Goal: Task Accomplishment & Management: Complete application form

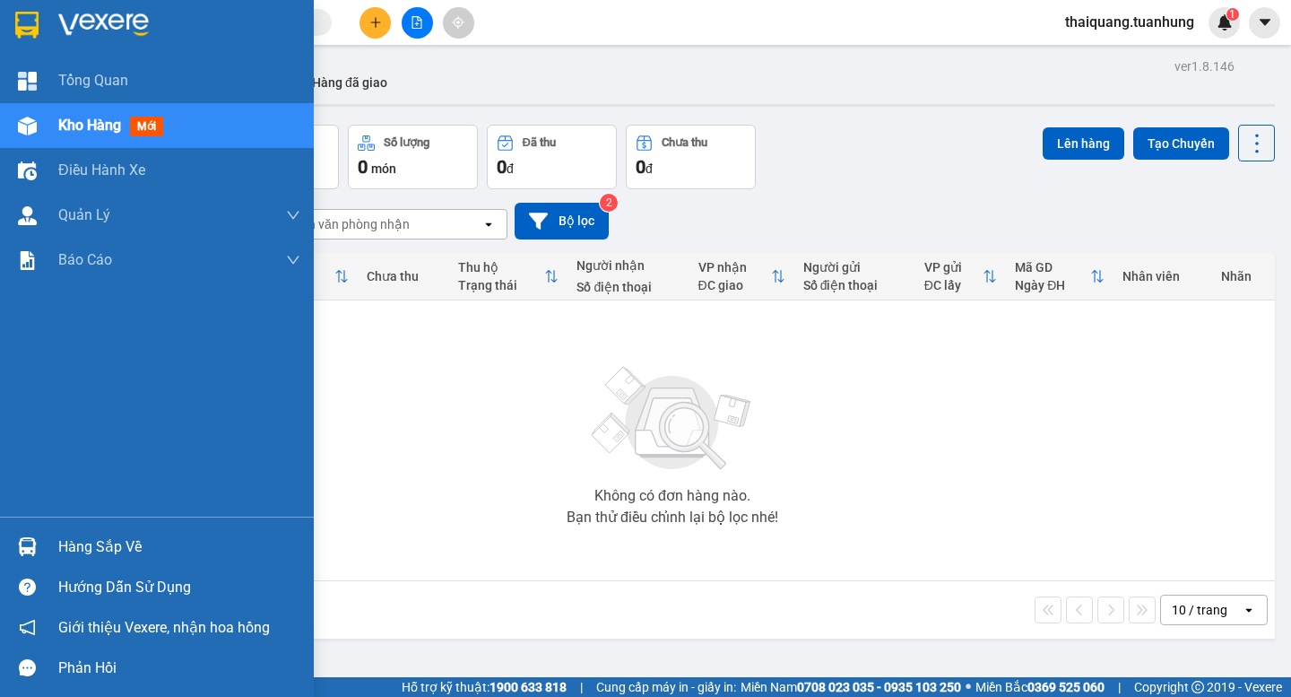
click at [147, 549] on div "Hàng sắp về" at bounding box center [179, 547] width 242 height 27
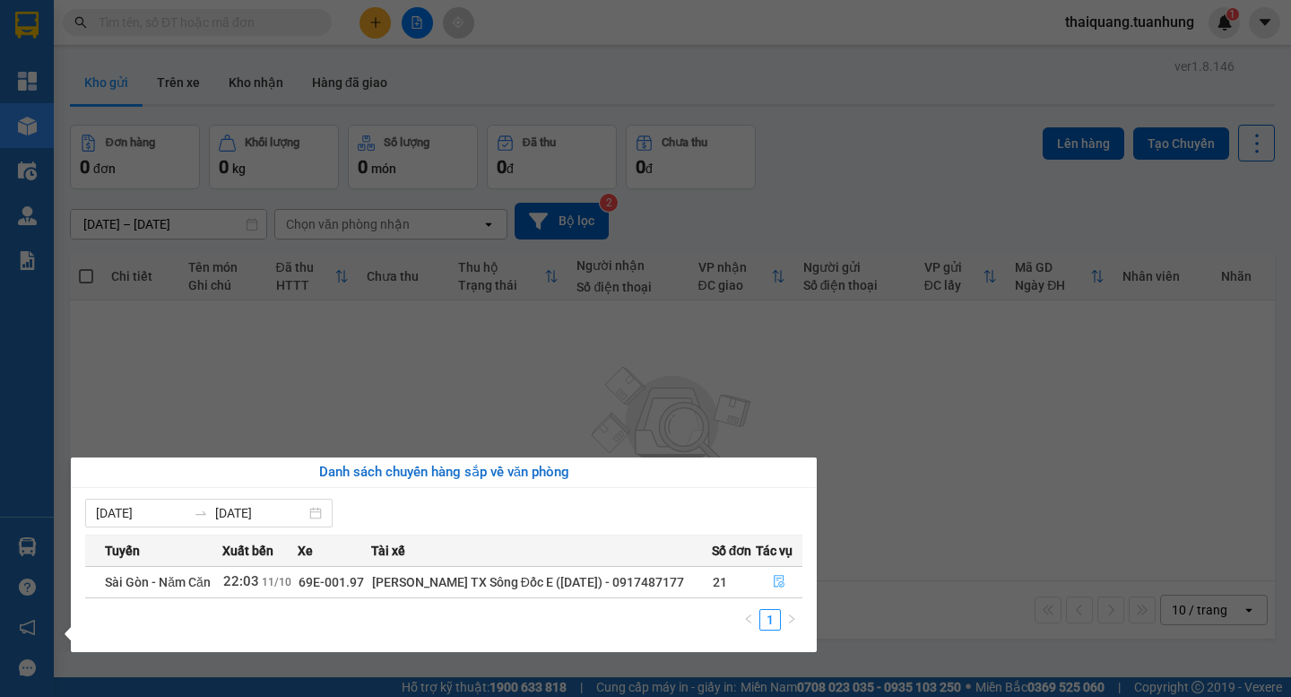
click at [774, 575] on icon "file-done" at bounding box center [779, 581] width 13 height 13
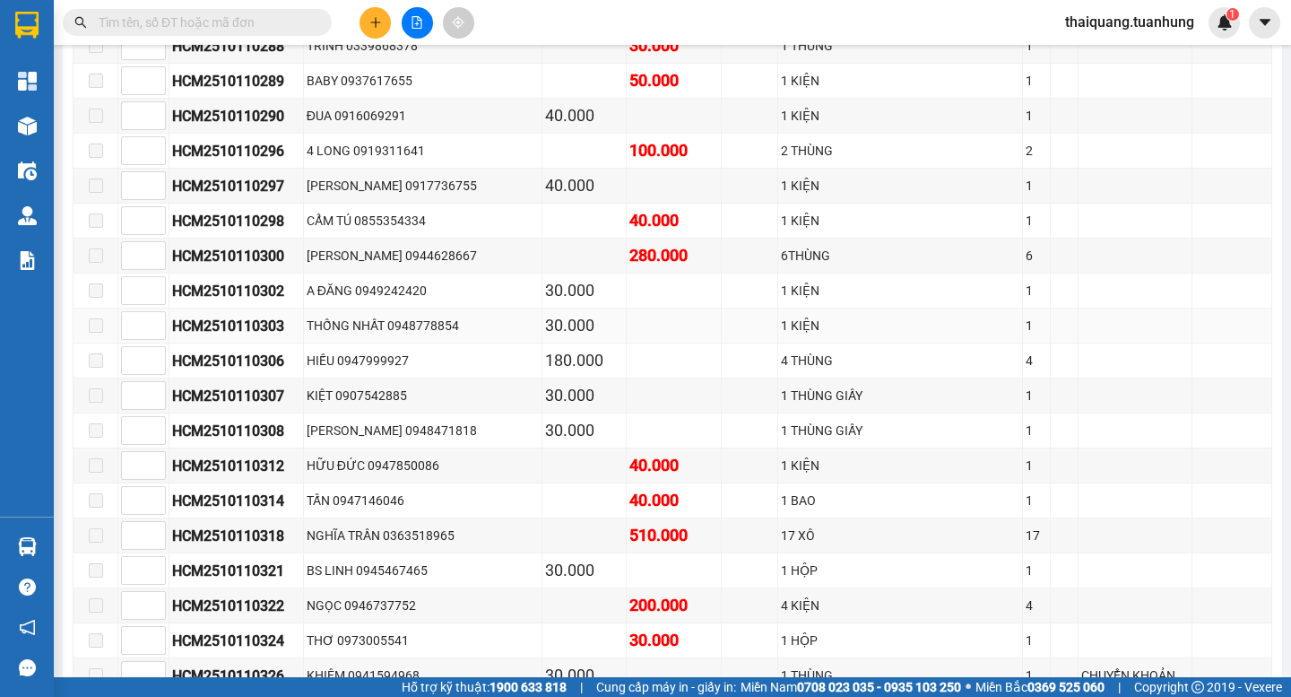
scroll to position [7533, 0]
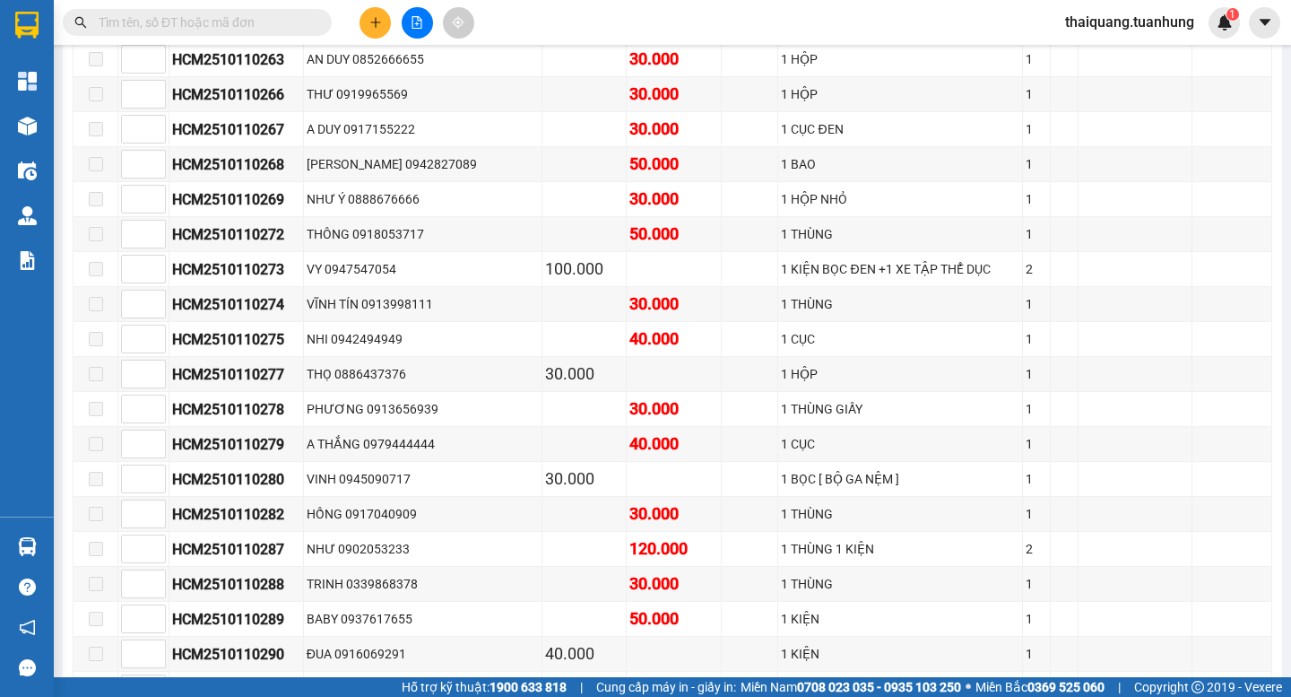
click at [375, 27] on icon "plus" at bounding box center [375, 22] width 13 height 13
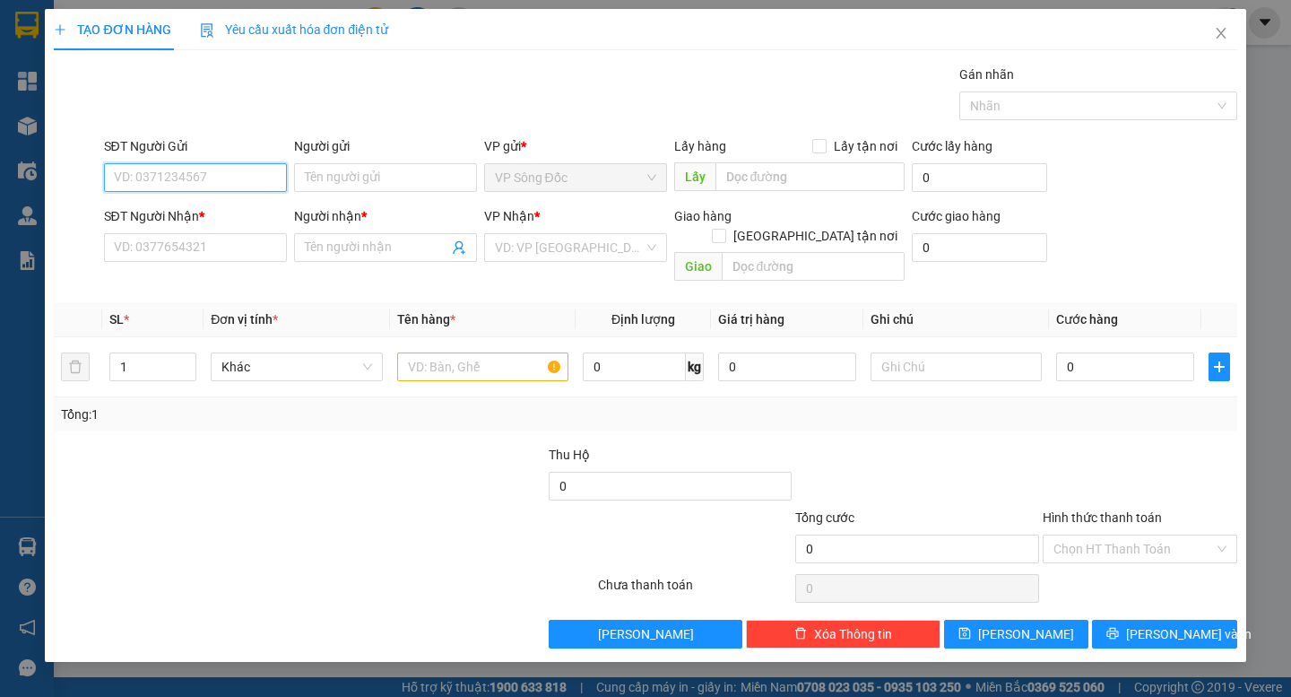
paste input "0945511336"
type input "0945511336"
click at [215, 248] on input "SĐT Người Nhận *" at bounding box center [195, 247] width 183 height 29
paste input "0945511336"
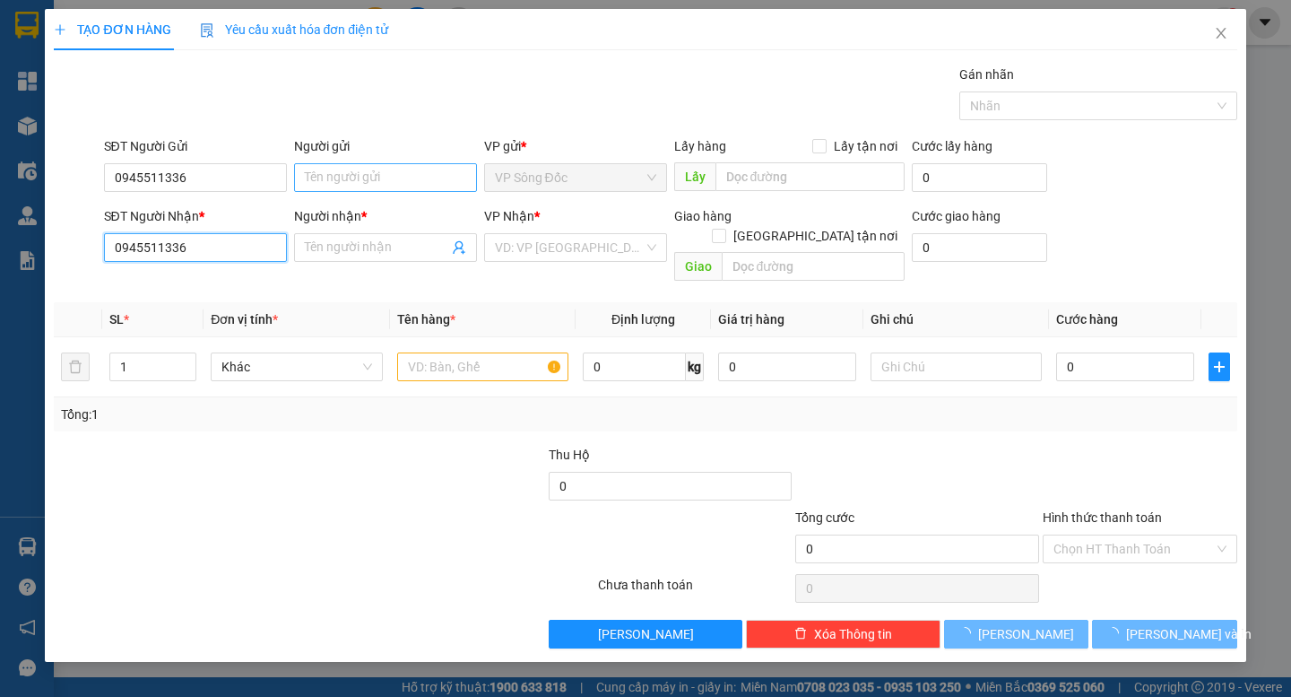
type input "0945511336"
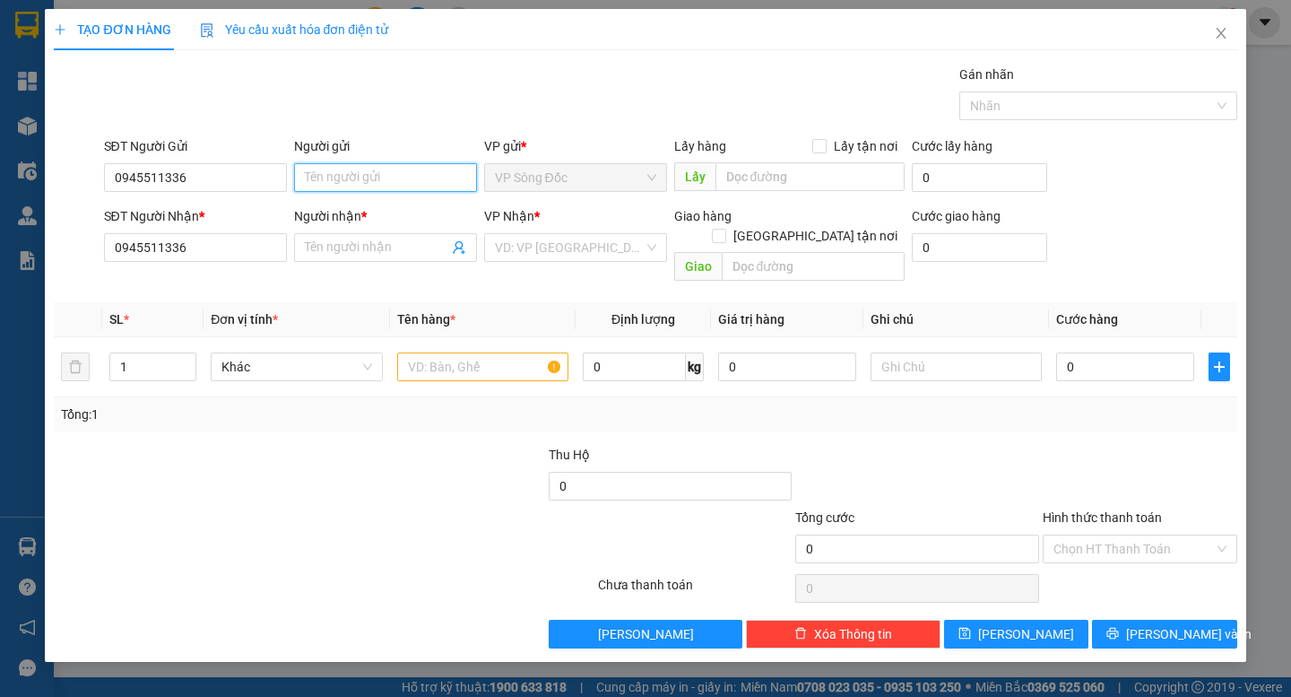
click at [344, 173] on input "Người gửi" at bounding box center [385, 177] width 183 height 29
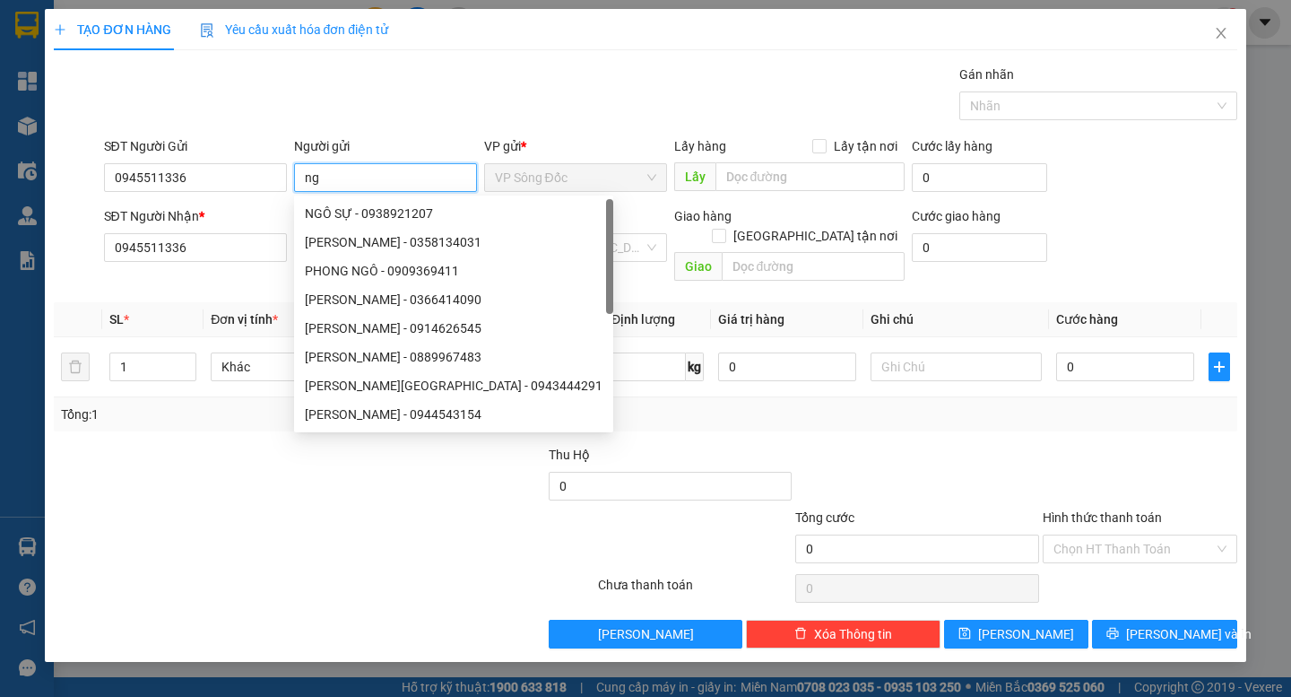
type input "n"
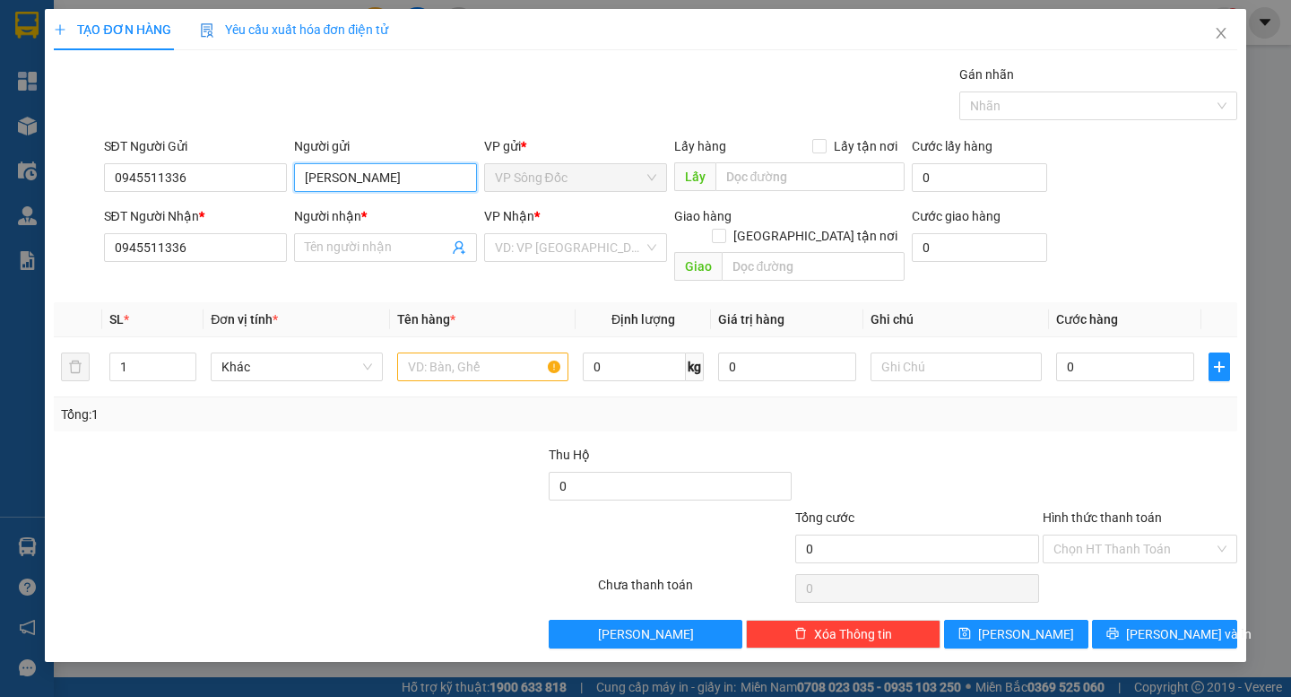
click at [308, 174] on input "[PERSON_NAME]" at bounding box center [385, 177] width 183 height 29
click at [321, 174] on input "[PERSON_NAME]" at bounding box center [385, 177] width 183 height 29
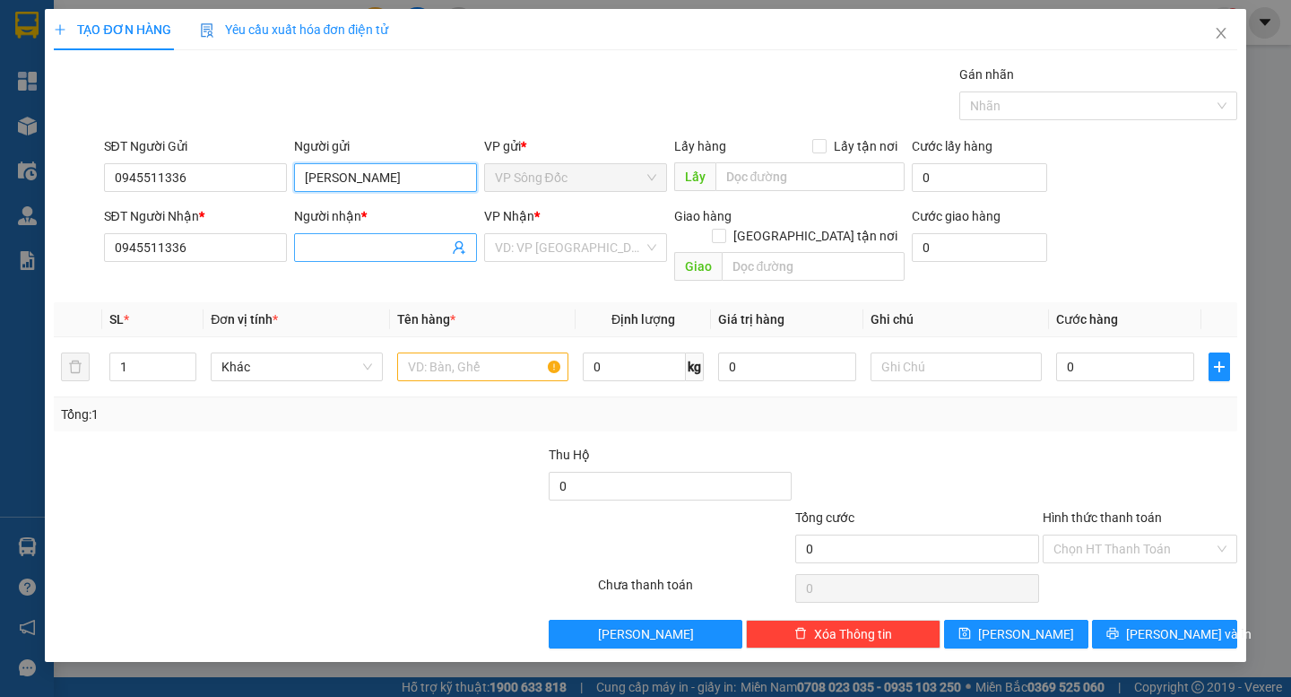
type input "[PERSON_NAME]"
click at [373, 247] on input "Người nhận *" at bounding box center [376, 248] width 143 height 20
paste input "[PERSON_NAME]"
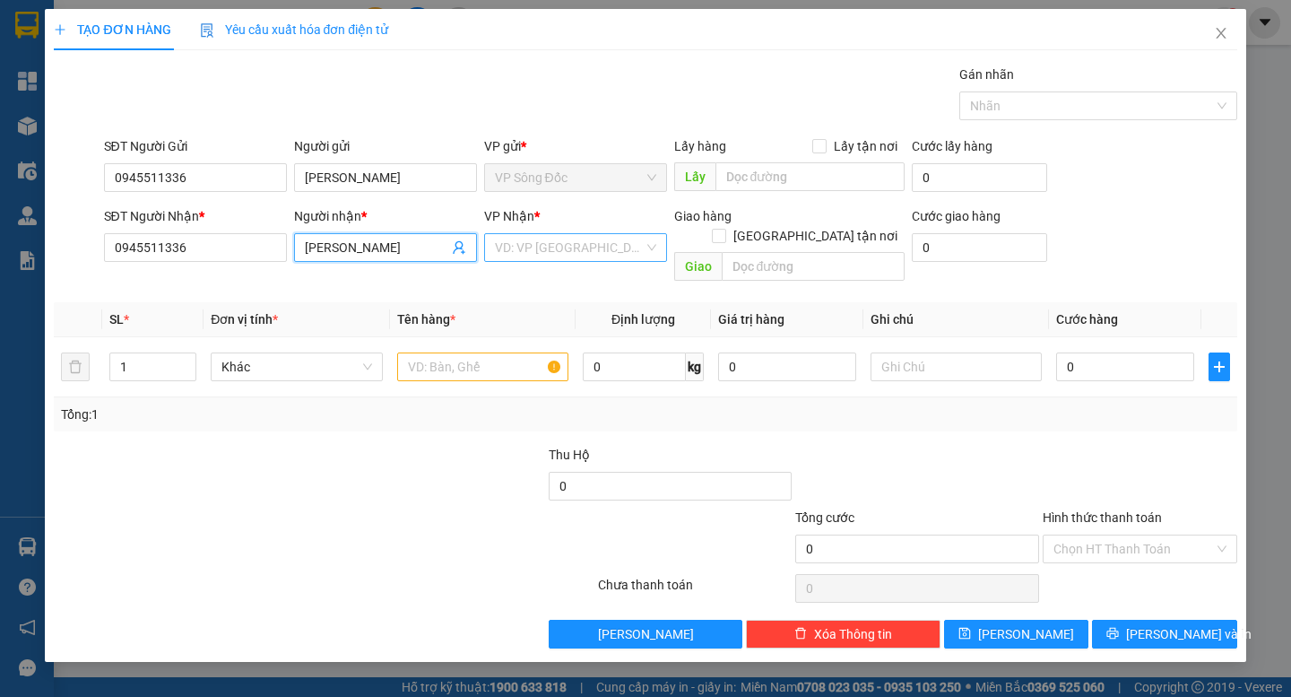
type input "[PERSON_NAME]"
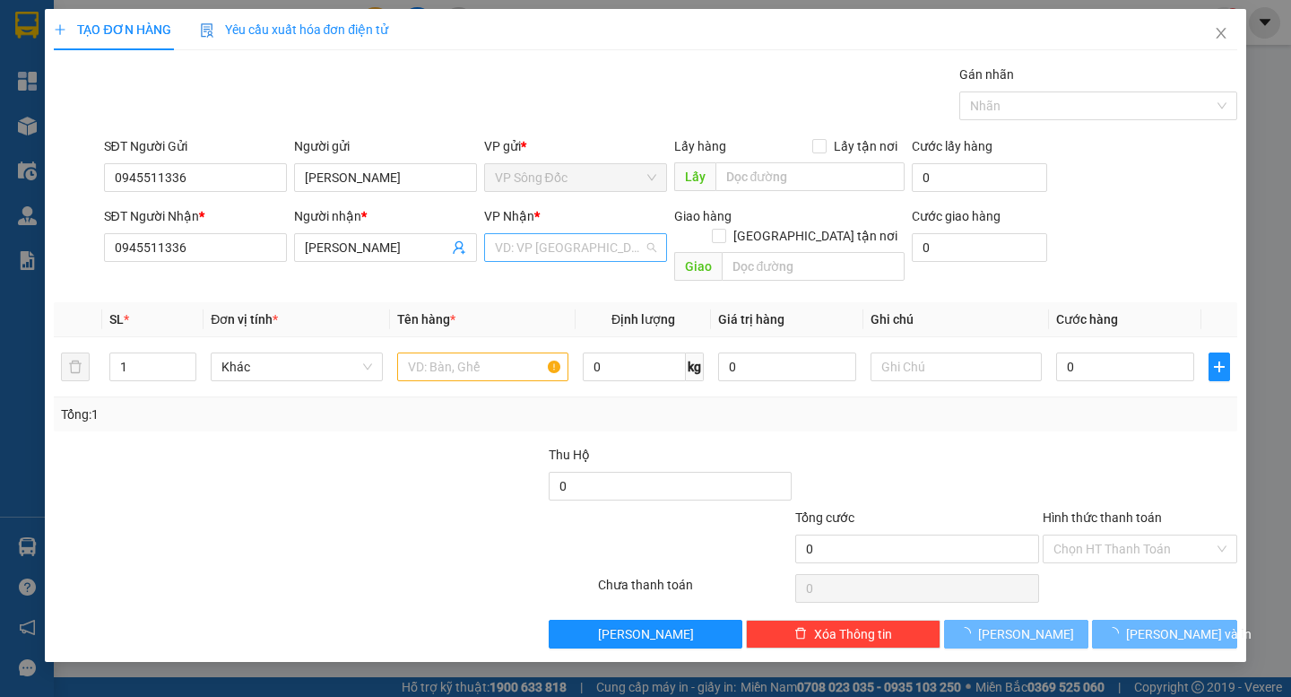
click at [511, 244] on input "search" at bounding box center [569, 247] width 149 height 27
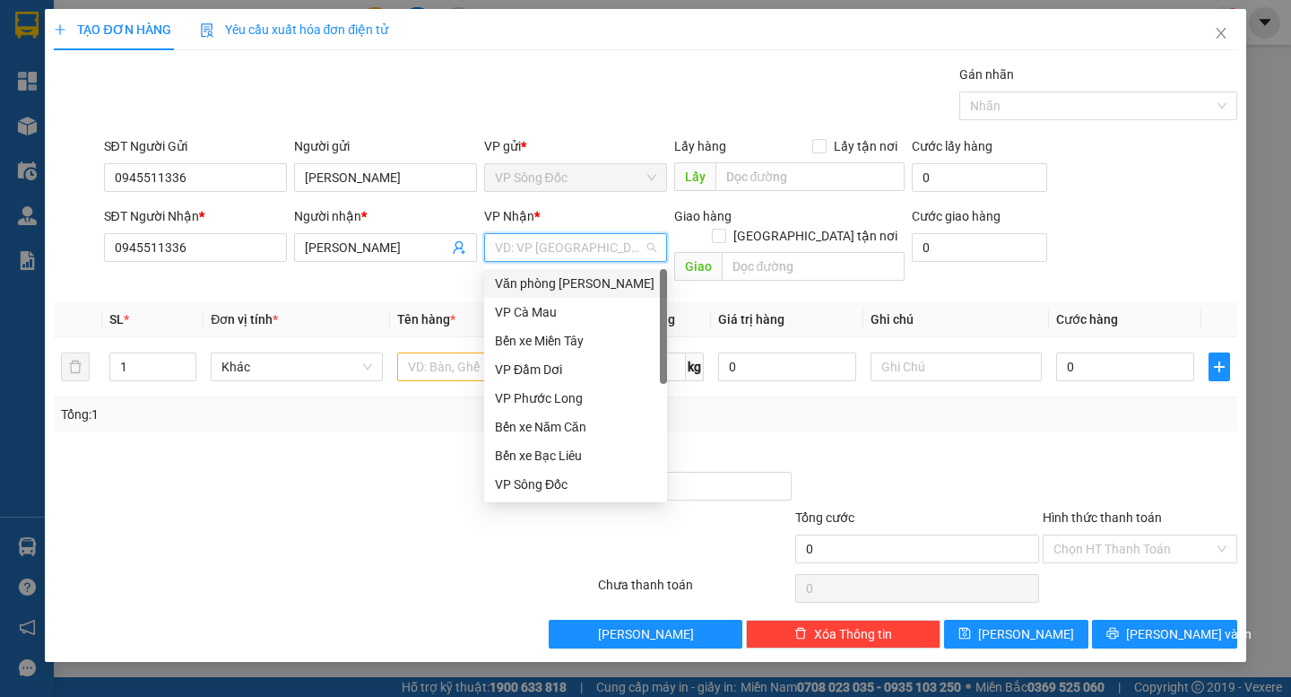
click at [576, 285] on div "Văn phòng [PERSON_NAME]" at bounding box center [575, 284] width 161 height 20
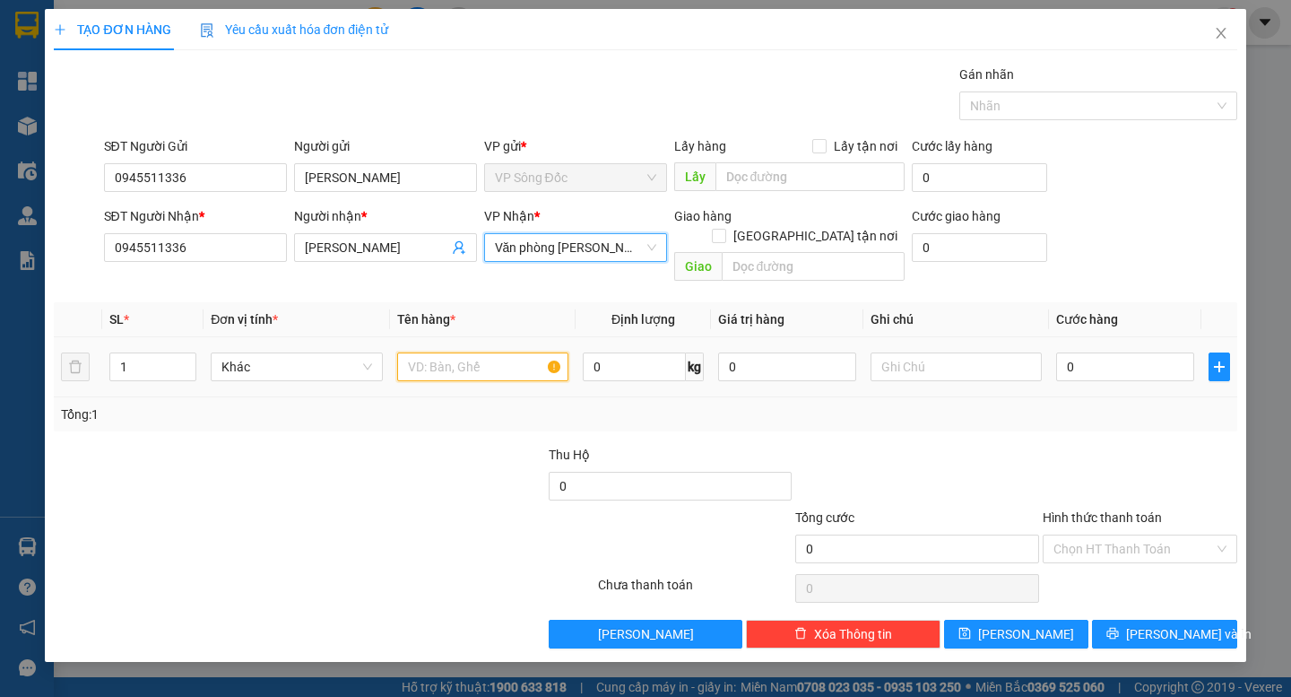
click at [438, 352] on input "text" at bounding box center [482, 366] width 171 height 29
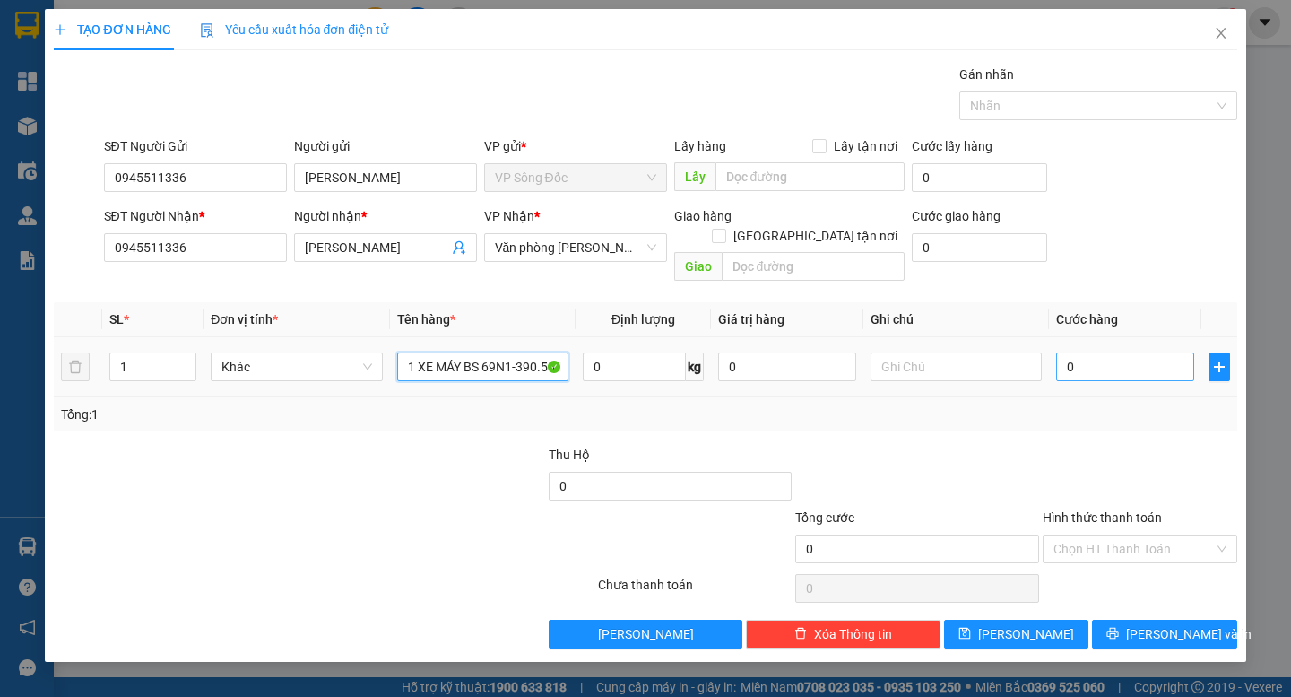
type input "1 XE MÁY BS 69N1-390.55"
click at [1090, 352] on input "0" at bounding box center [1125, 366] width 138 height 29
type input "3"
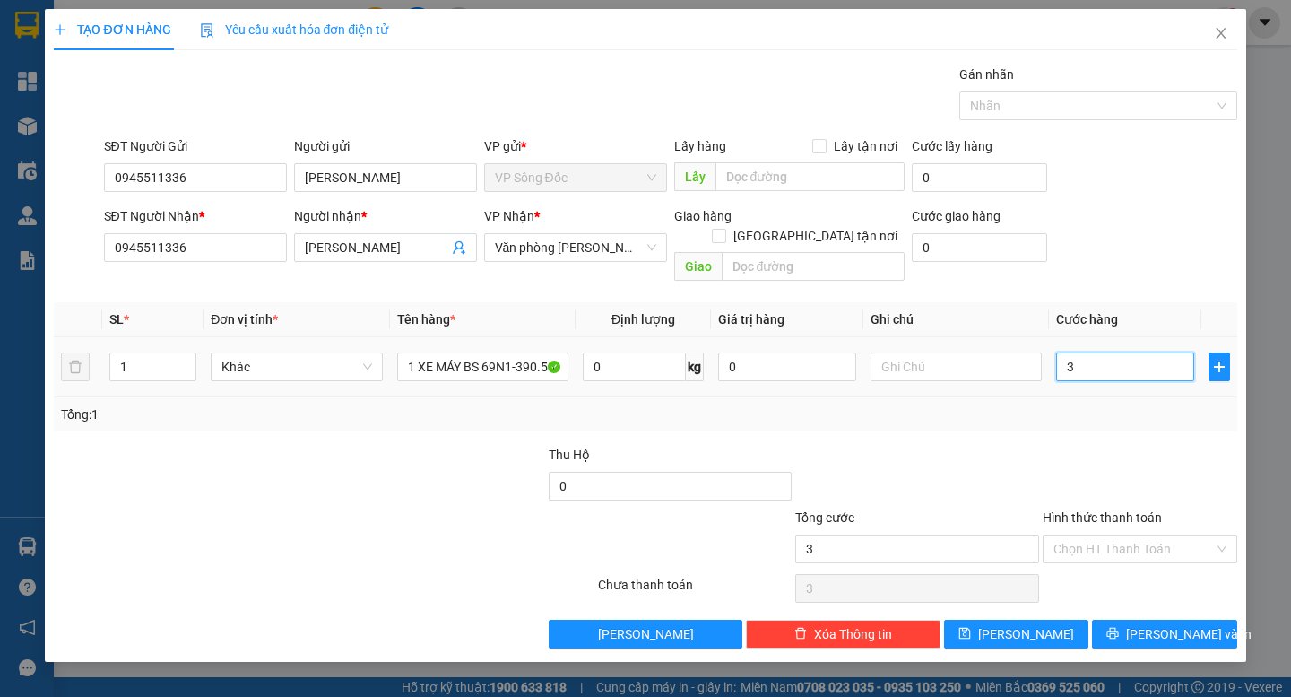
type input "35"
type input "350"
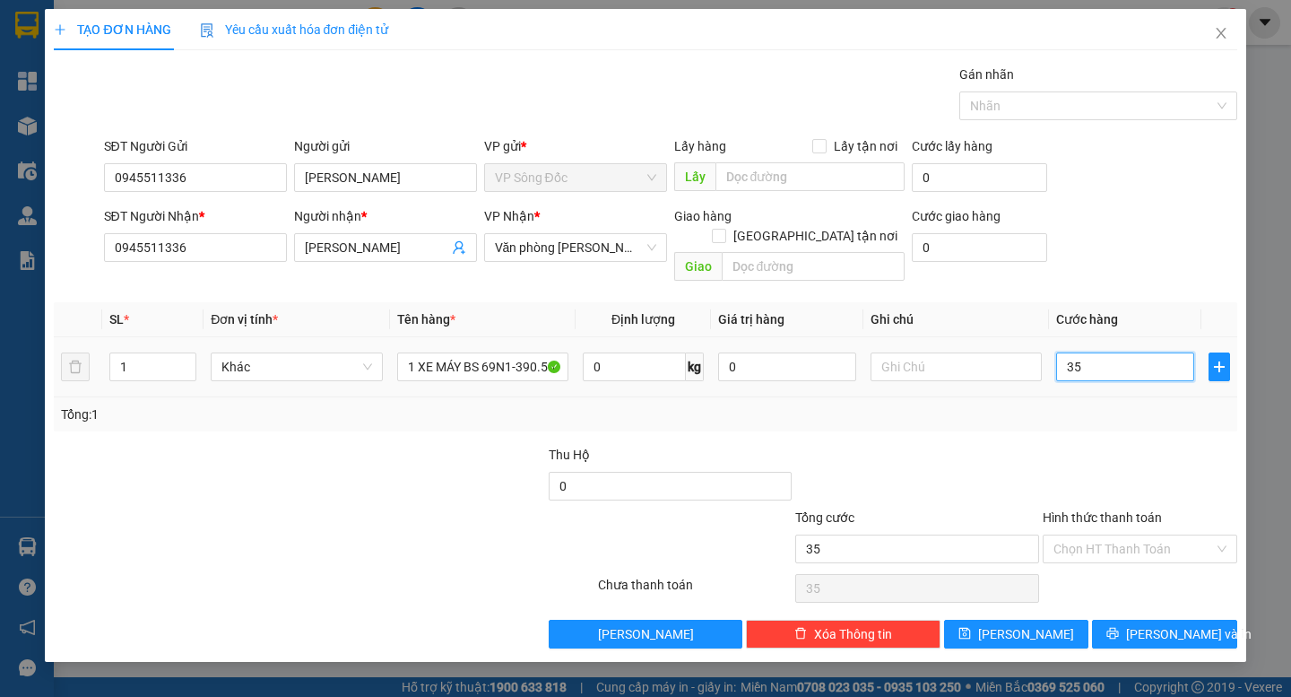
type input "350"
type input "3.500"
type input "35.000"
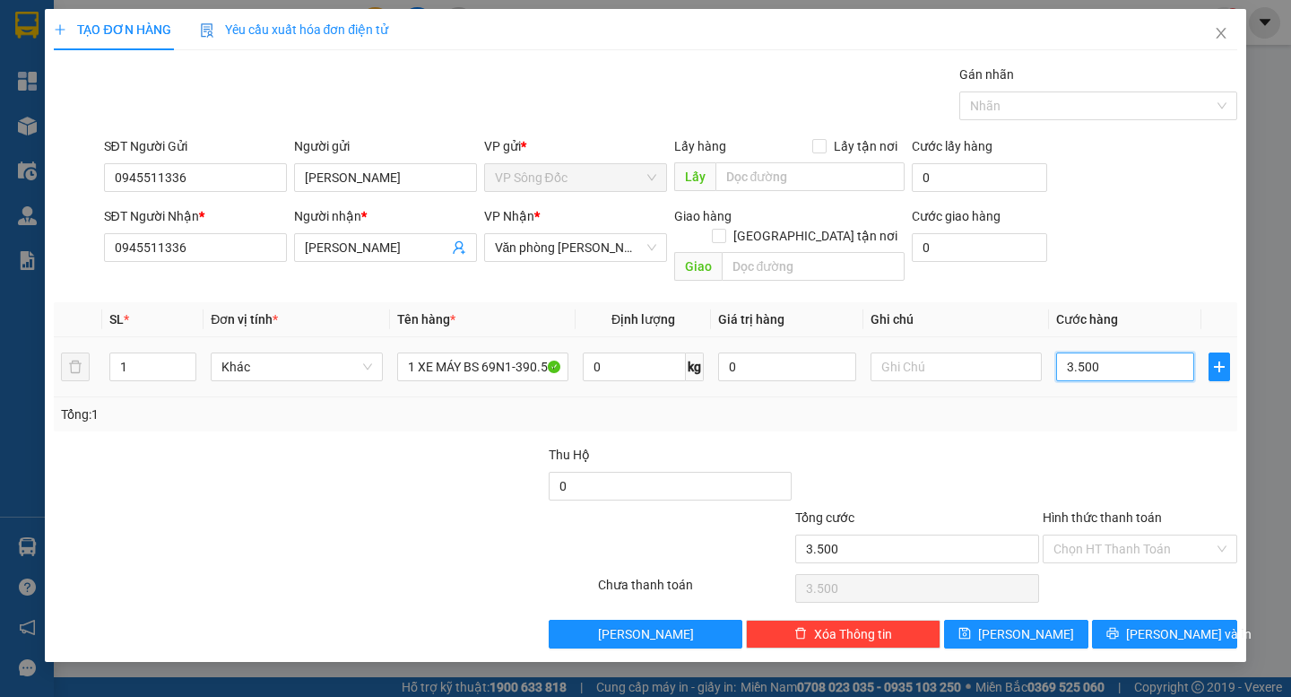
type input "35.000"
type input "350.000"
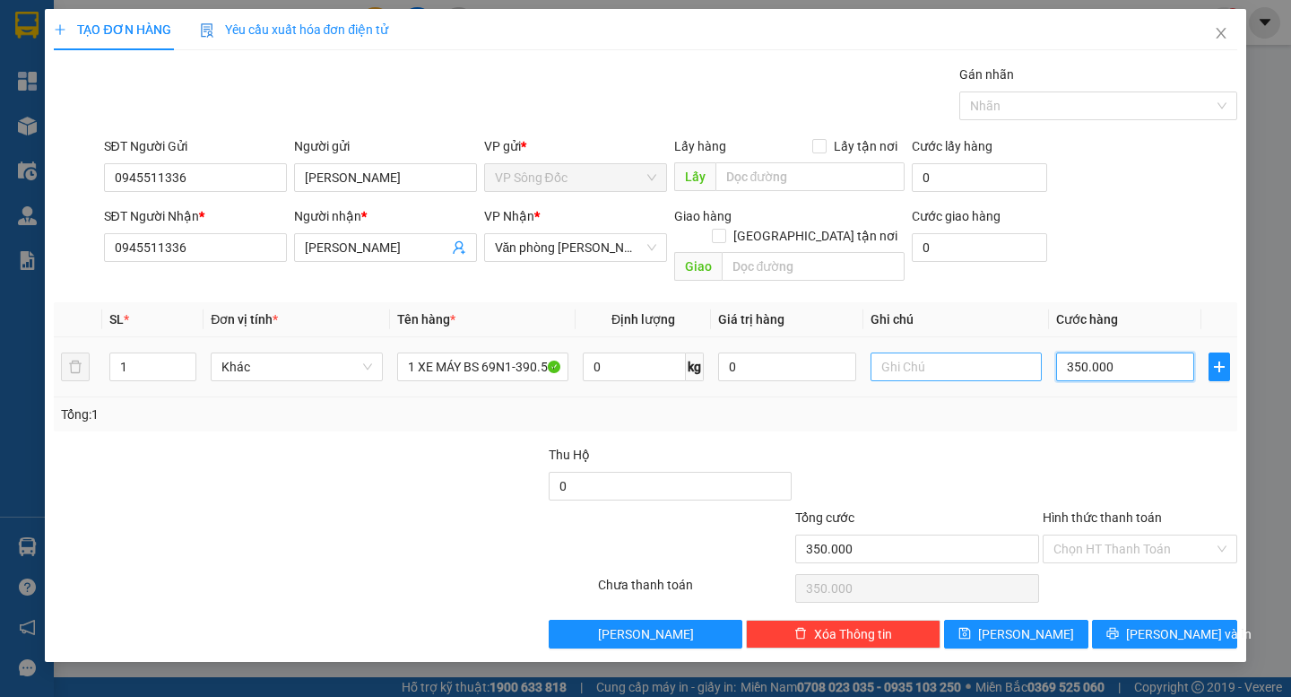
type input "350.000"
click at [960, 352] on input "text" at bounding box center [956, 366] width 171 height 29
type input "KHÁCH THEO XE 1944 XUỐNG DỌC ĐƯỜNG"
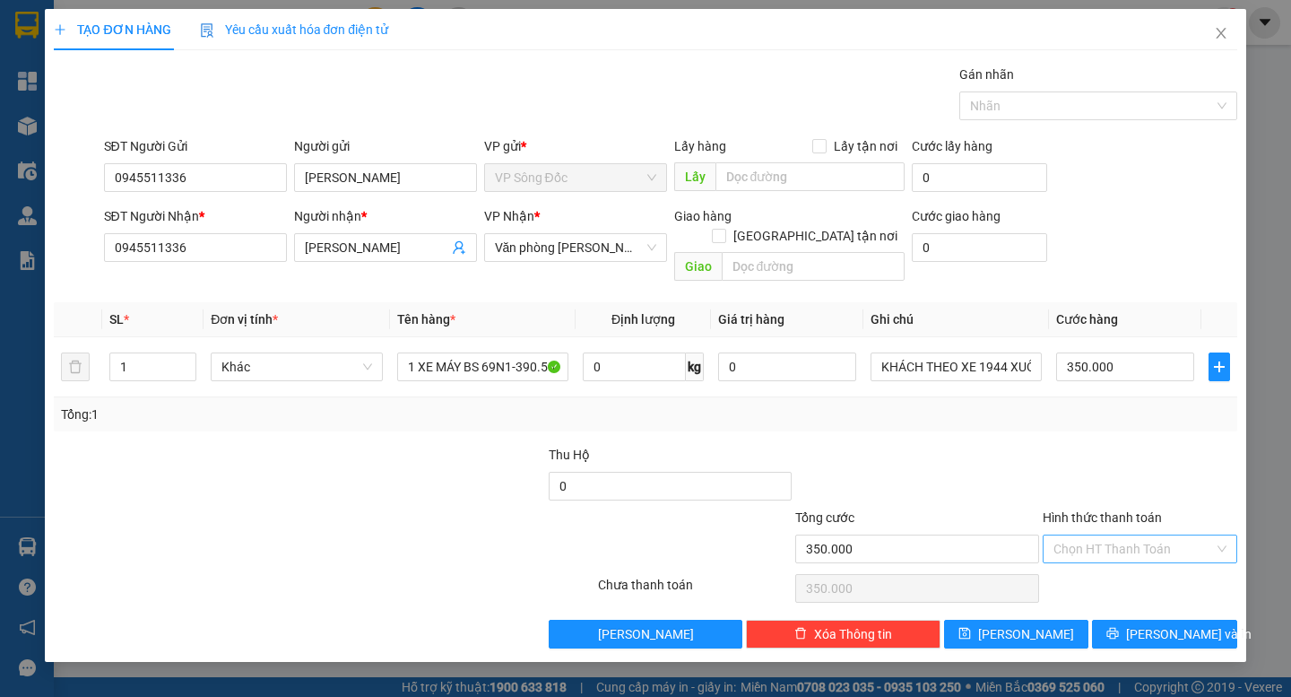
click at [1119, 536] on input "Hình thức thanh toán" at bounding box center [1134, 548] width 161 height 27
click at [1114, 563] on div "Tại văn phòng" at bounding box center [1140, 565] width 173 height 20
type input "0"
click at [1159, 624] on span "[PERSON_NAME] và In" at bounding box center [1189, 634] width 126 height 20
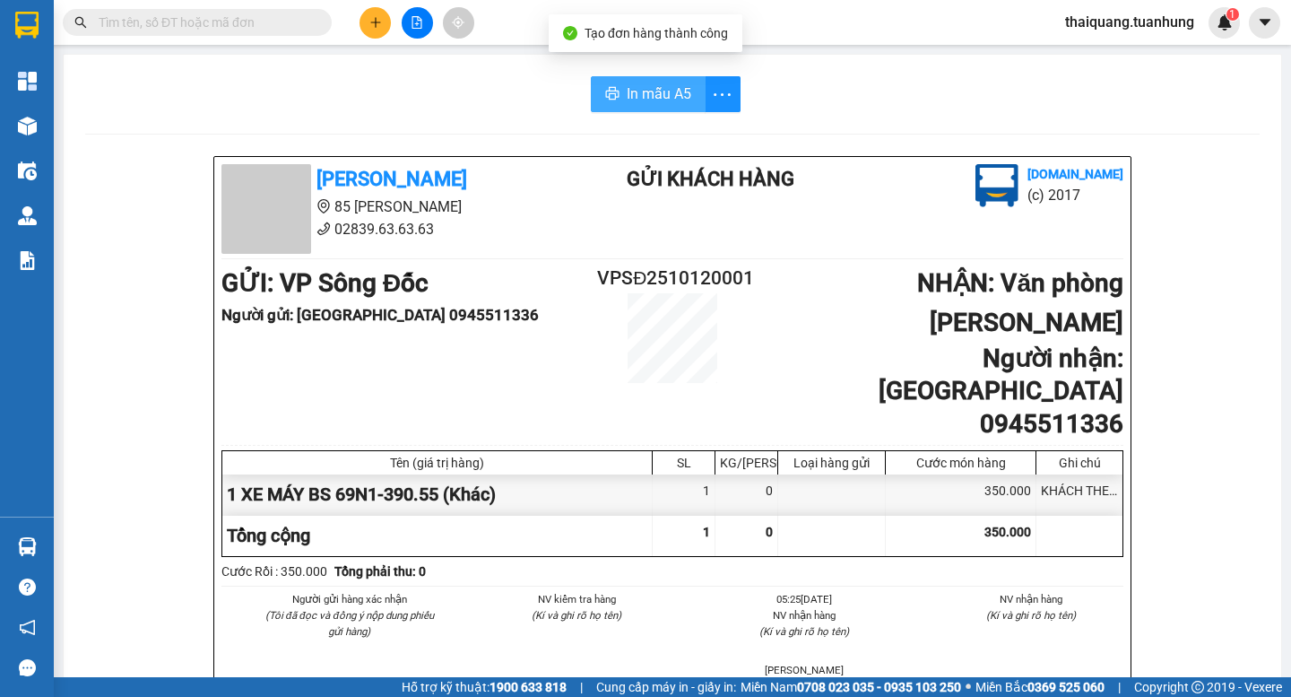
click at [629, 89] on span "In mẫu A5" at bounding box center [659, 94] width 65 height 22
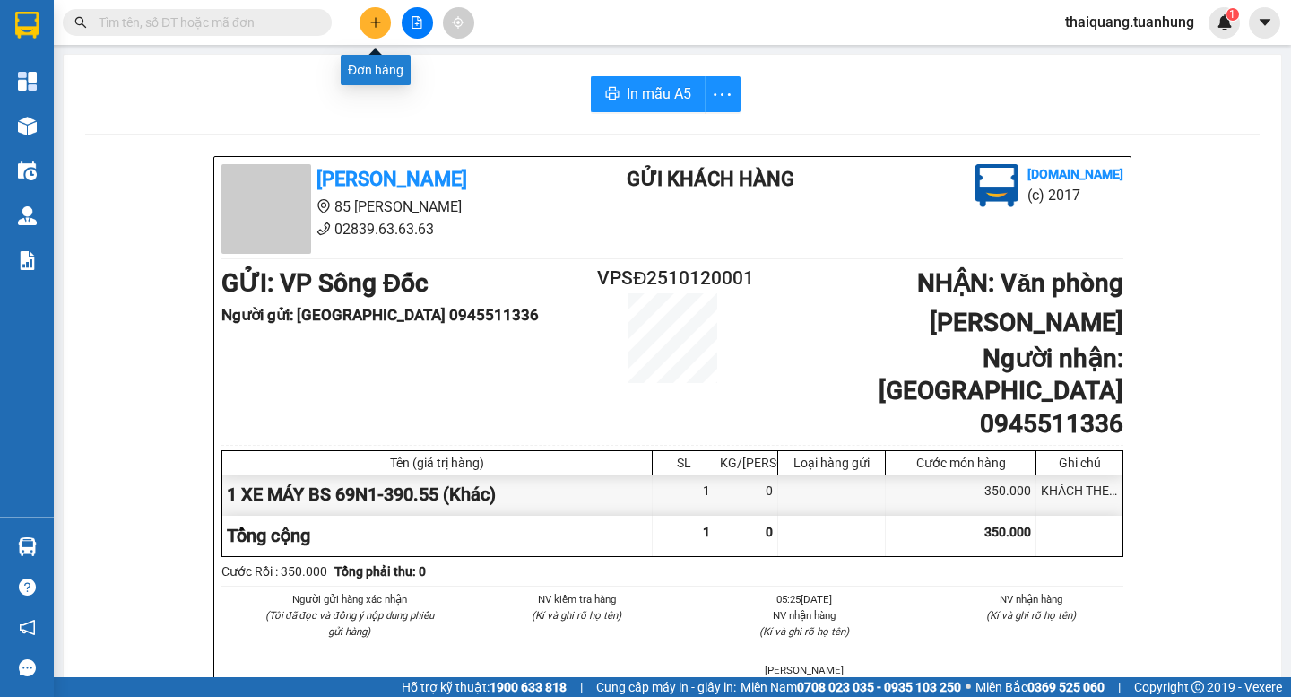
click at [380, 25] on icon "plus" at bounding box center [375, 22] width 13 height 13
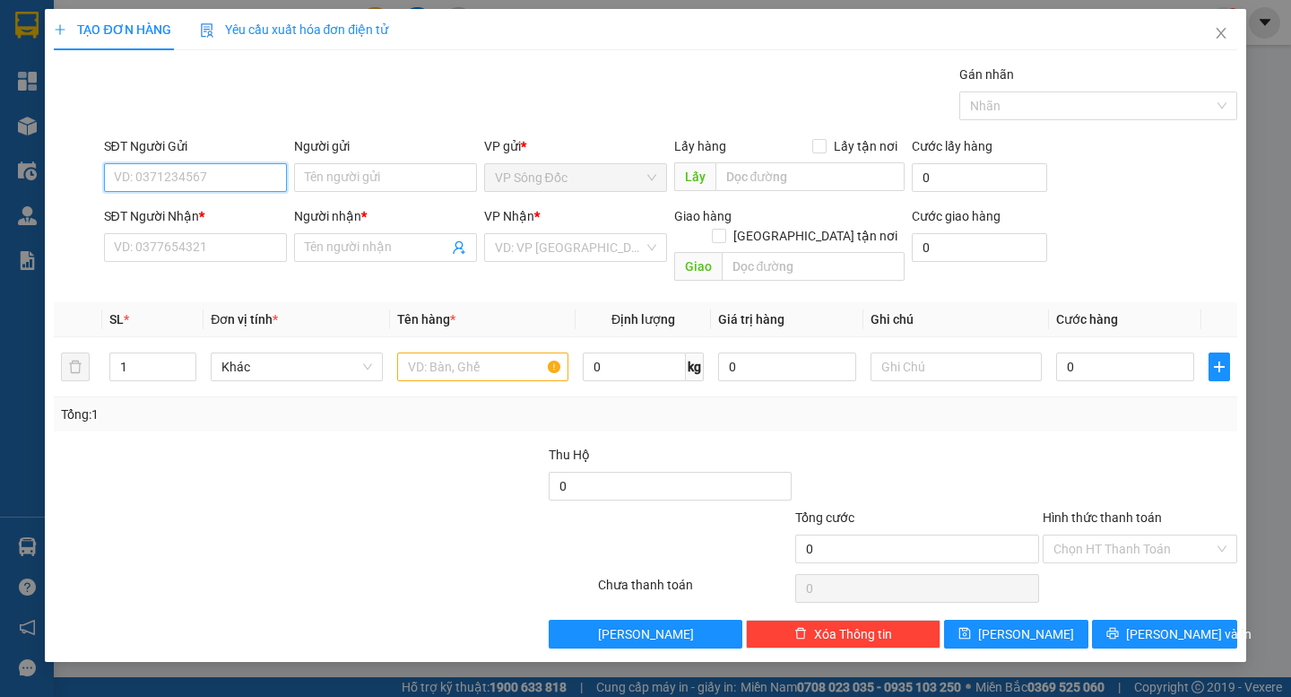
click at [199, 181] on input "SĐT Người Gửi" at bounding box center [195, 177] width 183 height 29
paste input "0949522990"
type input "0949522990"
click at [203, 256] on input "SĐT Người Nhận *" at bounding box center [195, 247] width 183 height 29
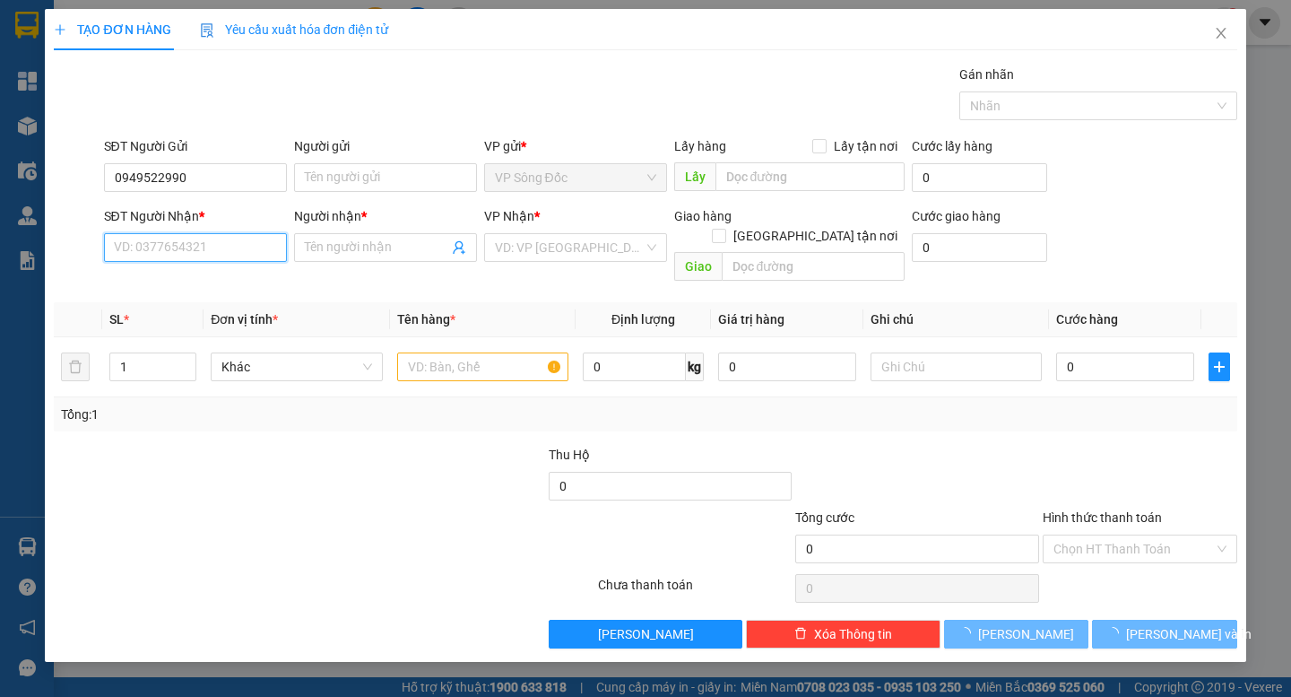
paste input "0949522990"
type input "0949522990"
click at [340, 186] on input "Người gửi" at bounding box center [385, 177] width 183 height 29
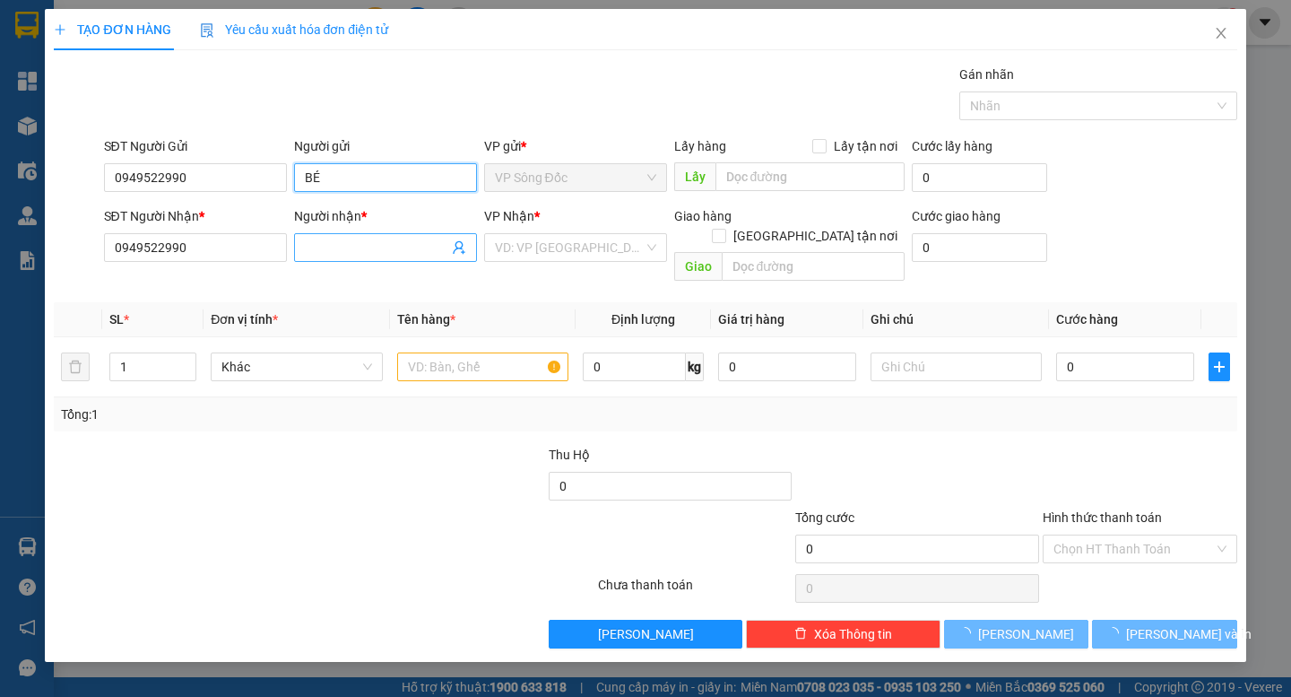
type input "BÉ"
click at [370, 248] on input "Người nhận *" at bounding box center [376, 248] width 143 height 20
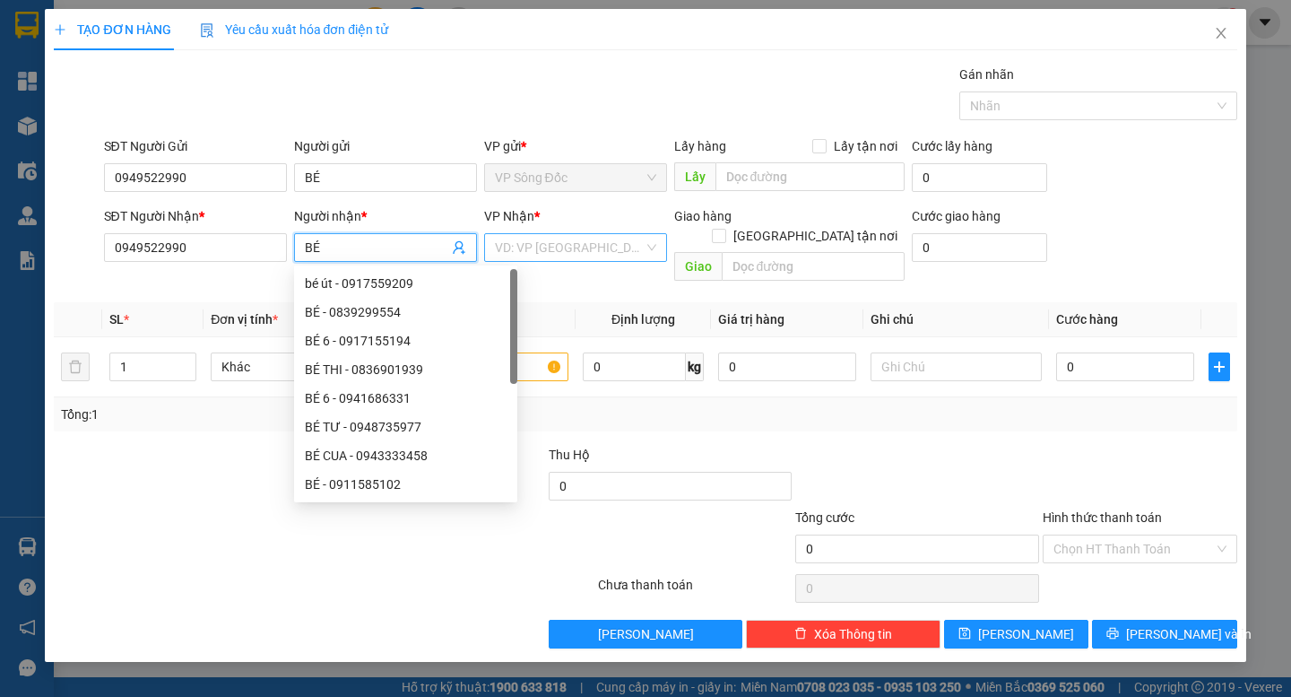
type input "BÉ"
click at [613, 255] on input "search" at bounding box center [569, 247] width 149 height 27
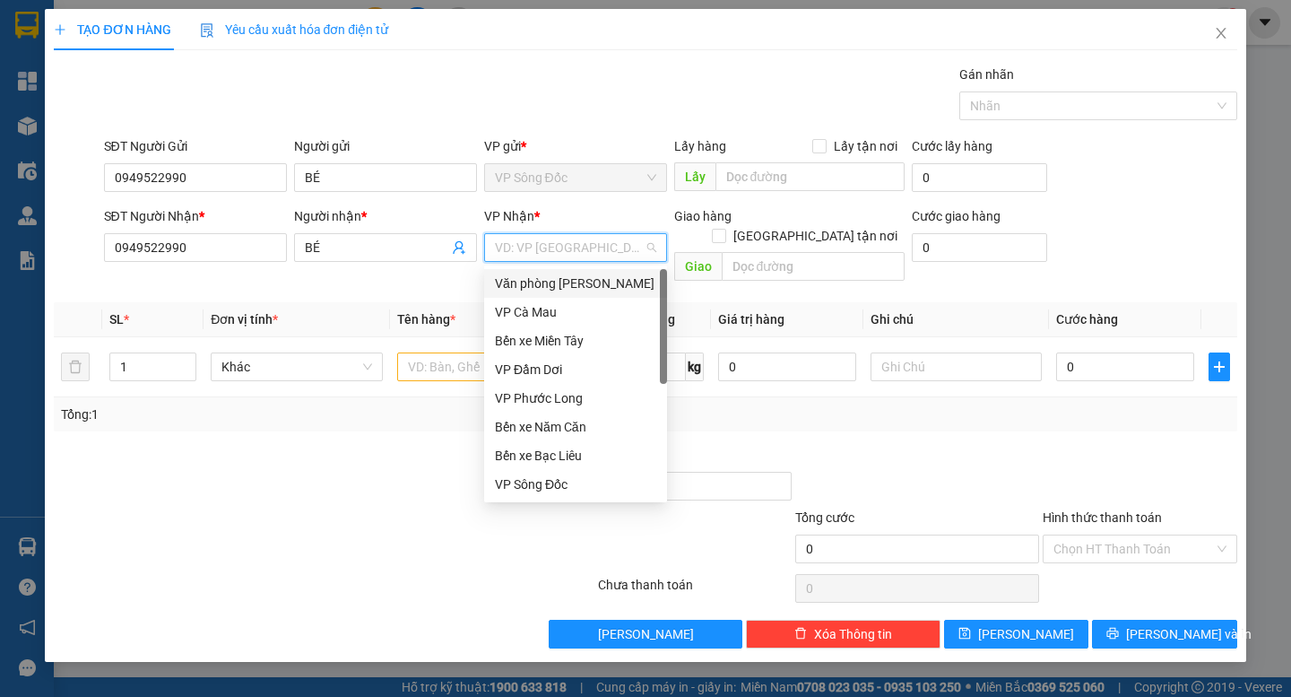
click at [601, 287] on div "Văn phòng [PERSON_NAME]" at bounding box center [575, 284] width 161 height 20
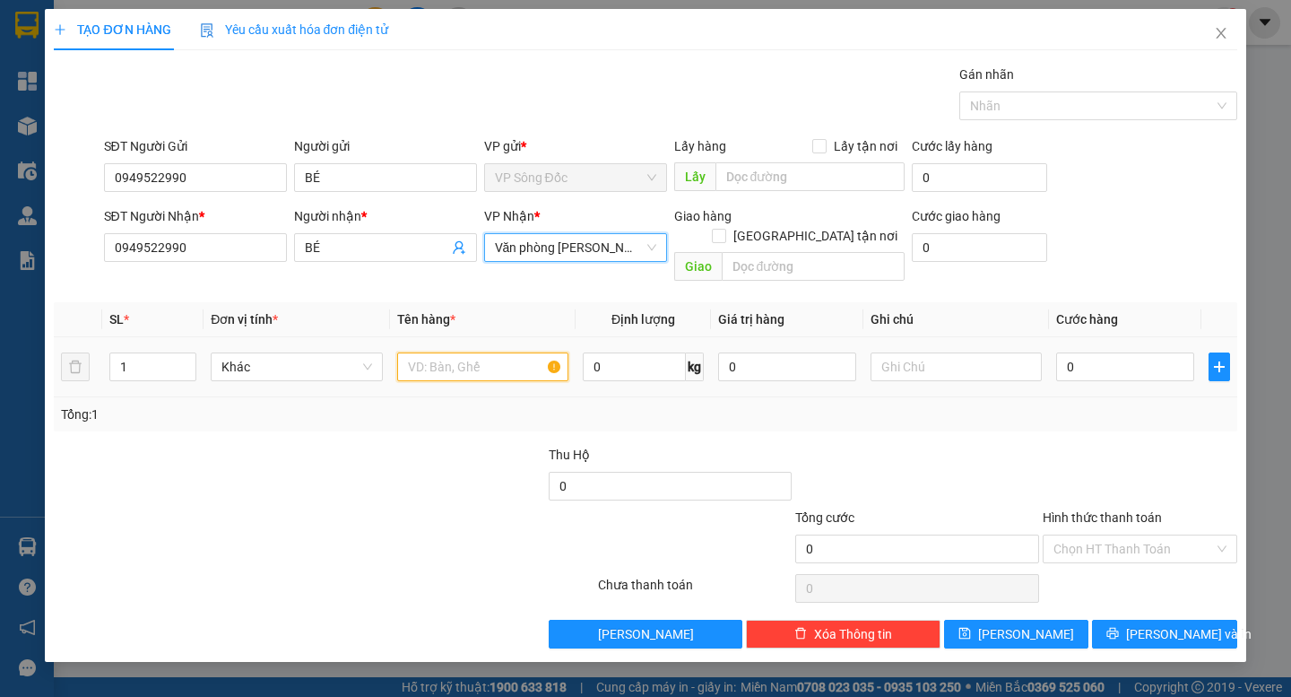
click at [456, 352] on input "text" at bounding box center [482, 366] width 171 height 29
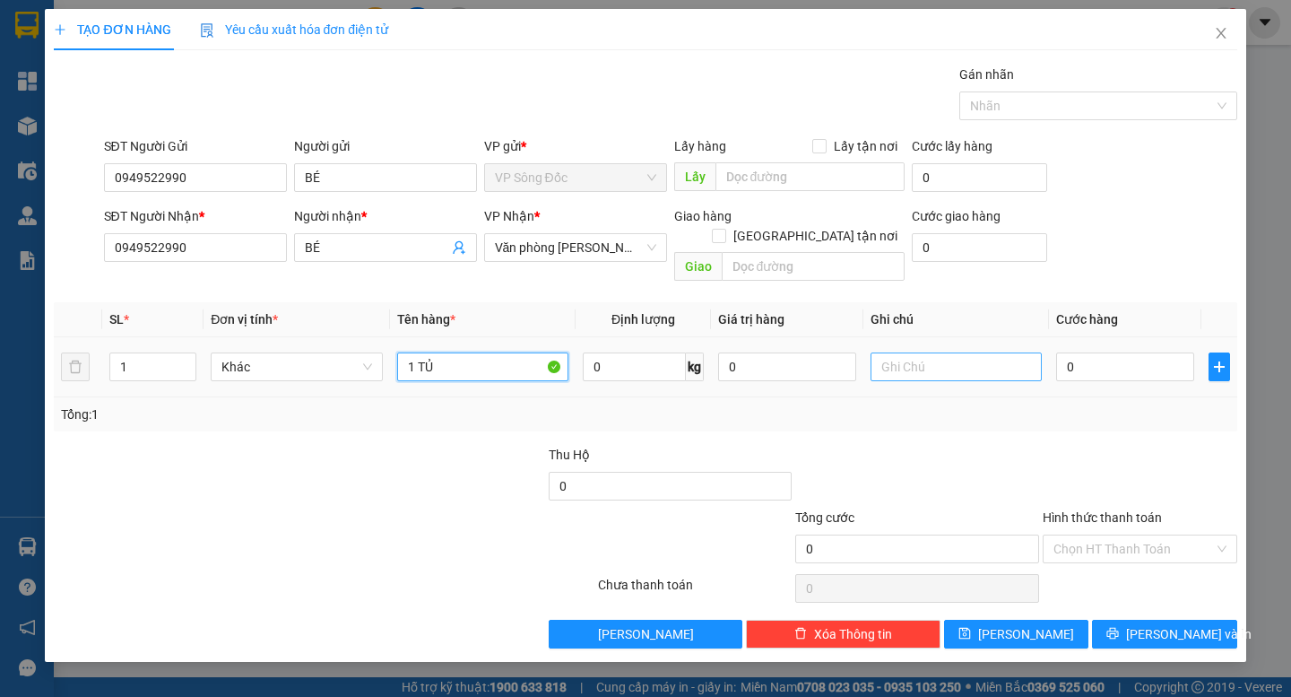
type input "1 TỦ"
click at [950, 352] on input "text" at bounding box center [956, 366] width 171 height 29
type input "PHỤ THU BAHA KHÁCH THEO XE 1944"
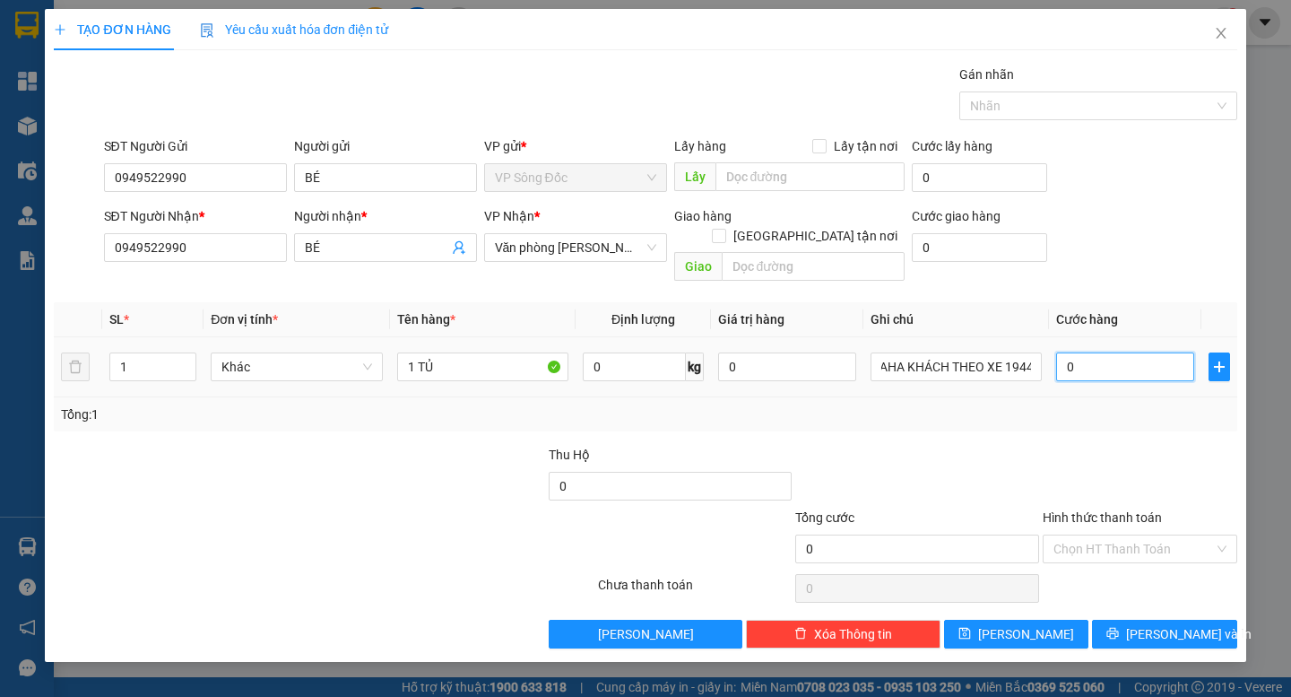
click at [1110, 352] on input "0" at bounding box center [1125, 366] width 138 height 29
type input "5"
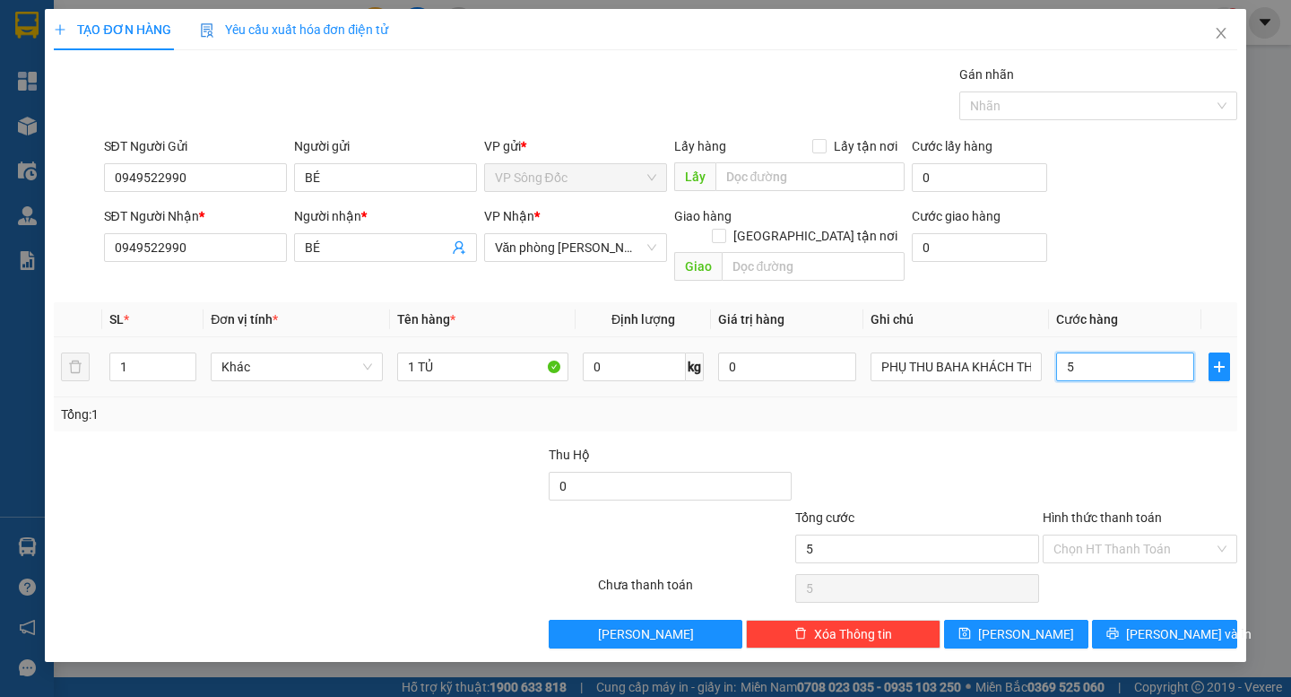
type input "50"
type input "500"
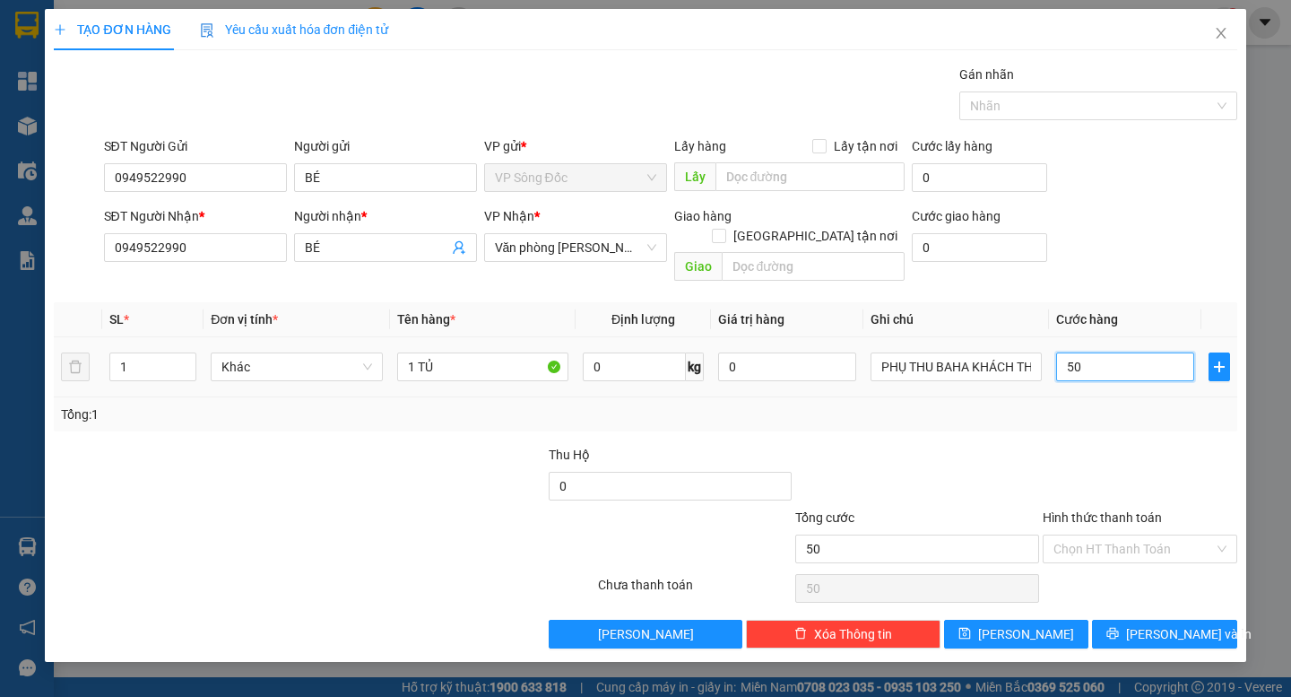
type input "500"
type input "50"
type input "5"
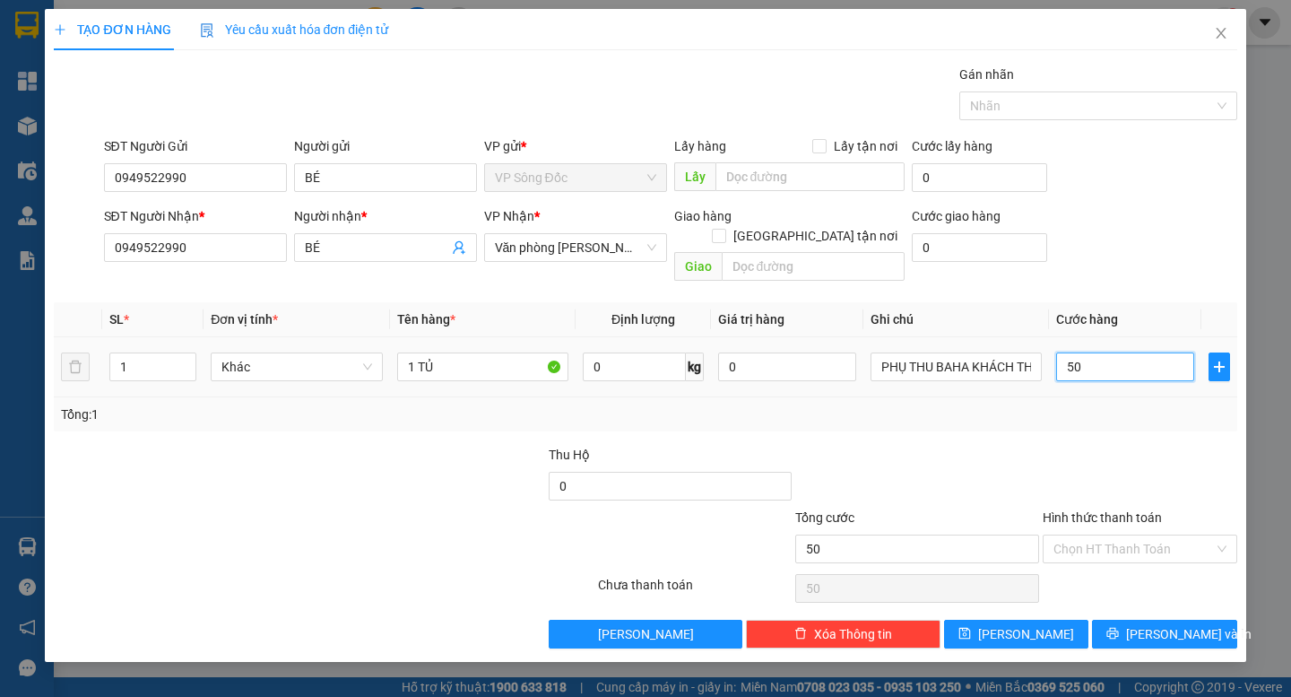
type input "5"
type input "0"
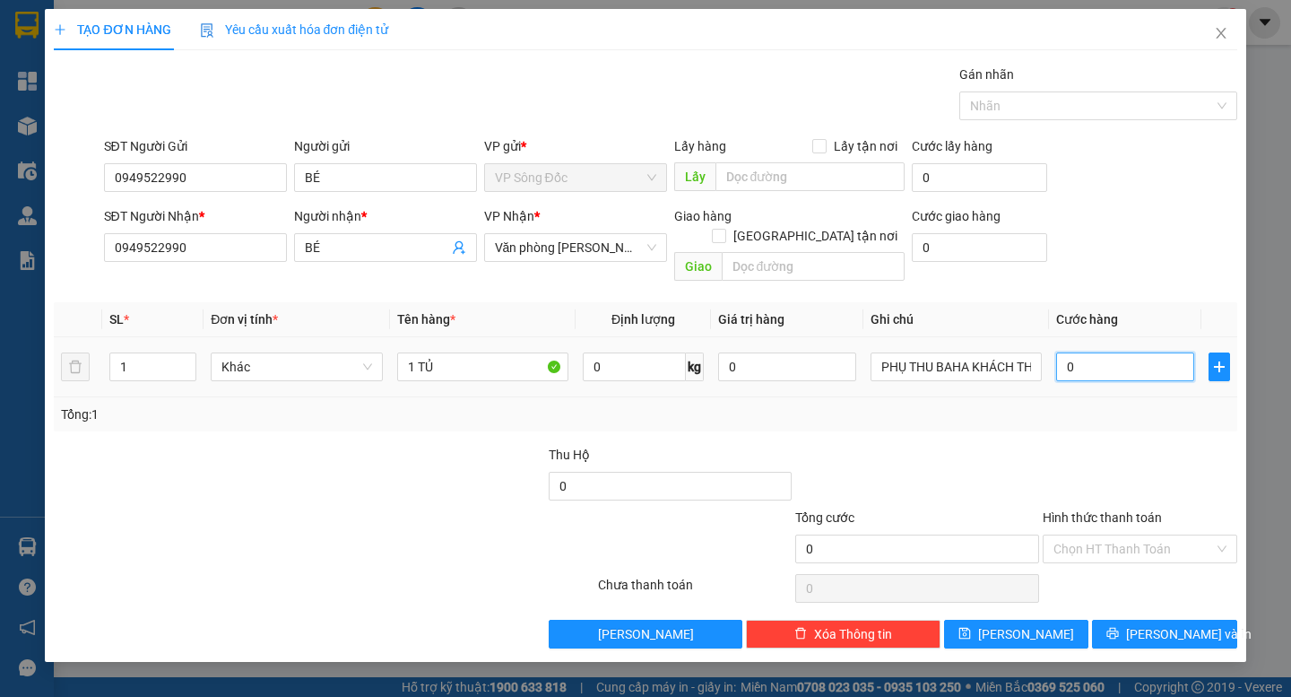
type input "08"
type input "8"
type input "080"
type input "80"
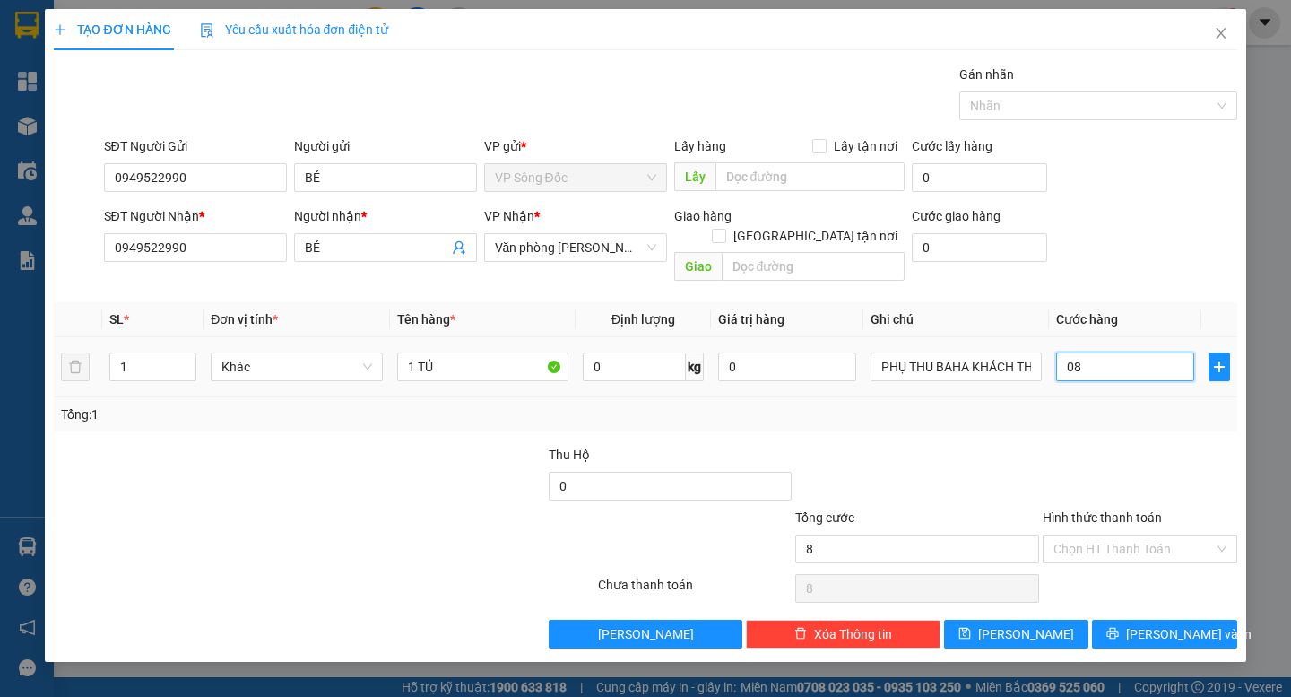
type input "80"
type input "0.800"
type input "800"
type input "08.000"
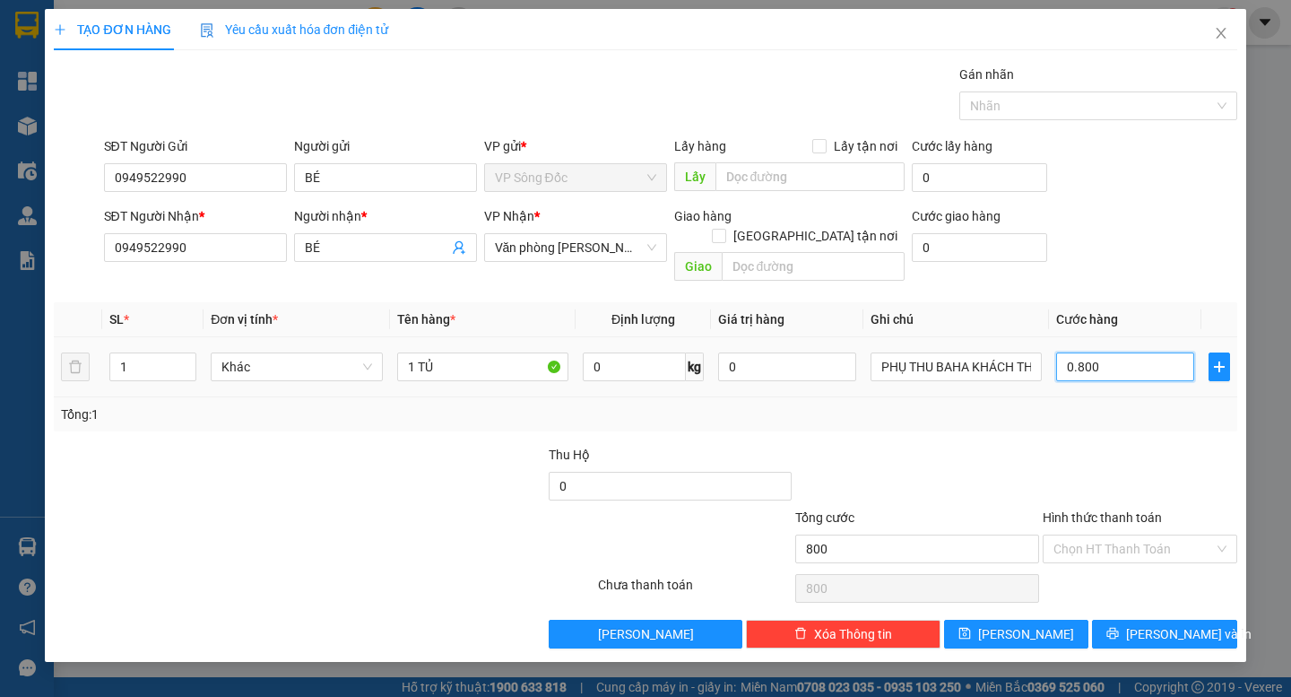
type input "8.000"
type input "080.000"
type input "80.000"
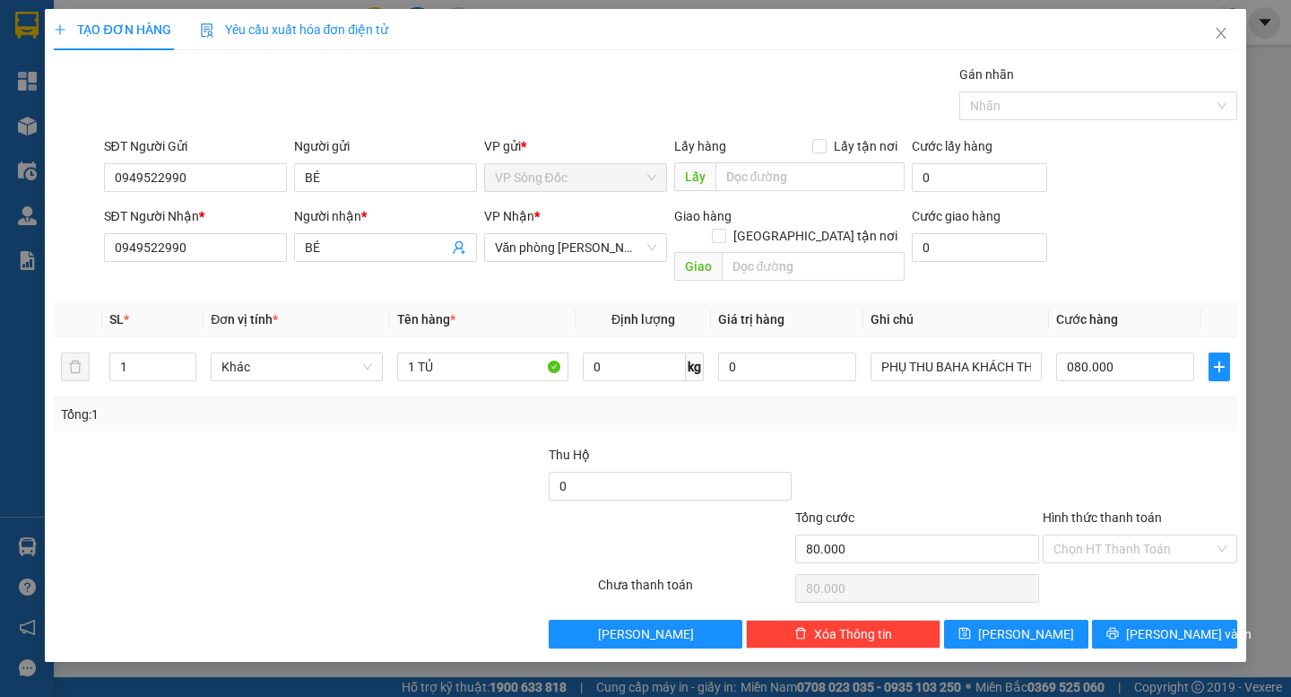
type input "80.000"
click at [1099, 408] on div "Tổng: 1" at bounding box center [645, 414] width 1183 height 34
click at [1122, 535] on input "Hình thức thanh toán" at bounding box center [1134, 548] width 161 height 27
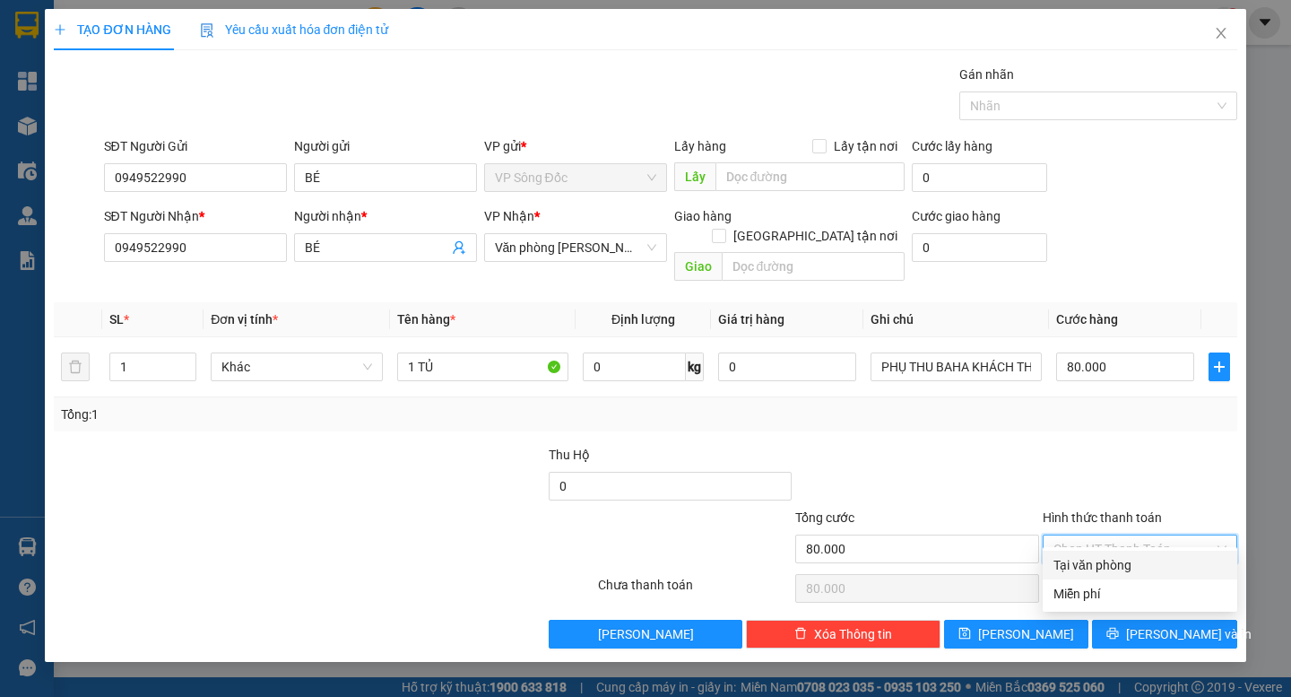
click at [1116, 561] on div "Tại văn phòng" at bounding box center [1140, 565] width 173 height 20
type input "0"
click at [479, 445] on div at bounding box center [424, 476] width 248 height 63
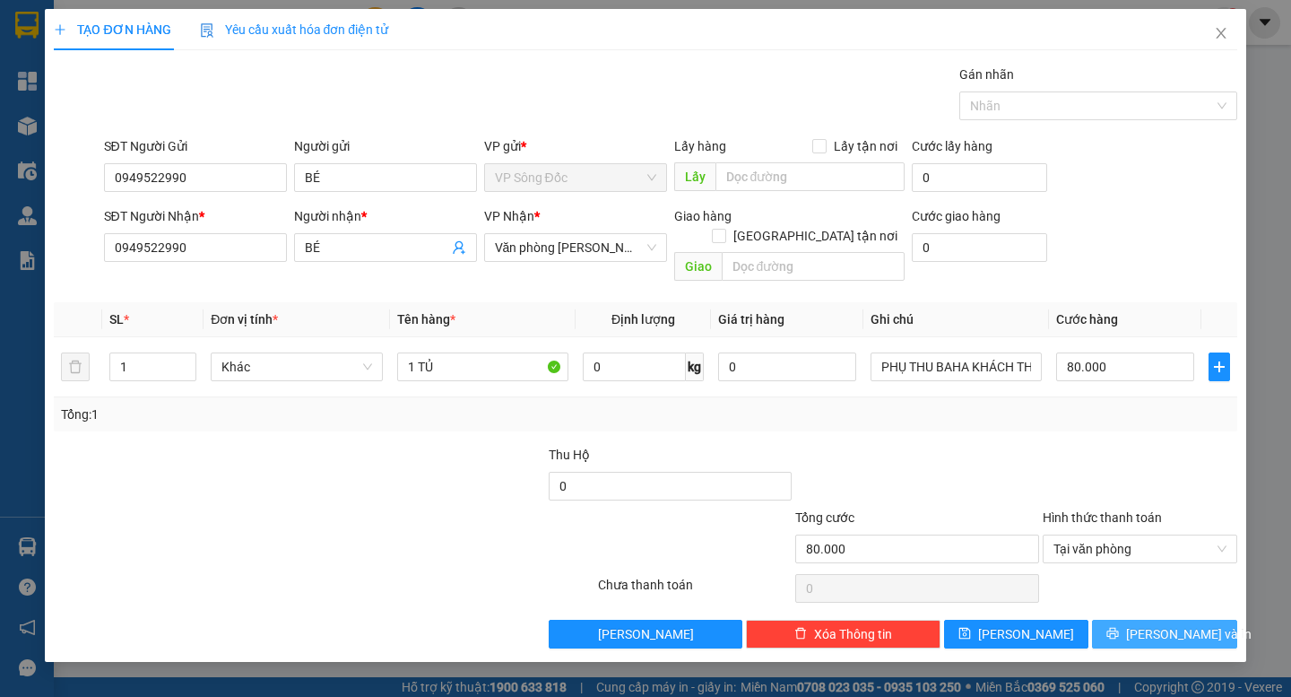
click at [1119, 628] on icon "printer" at bounding box center [1114, 634] width 12 height 12
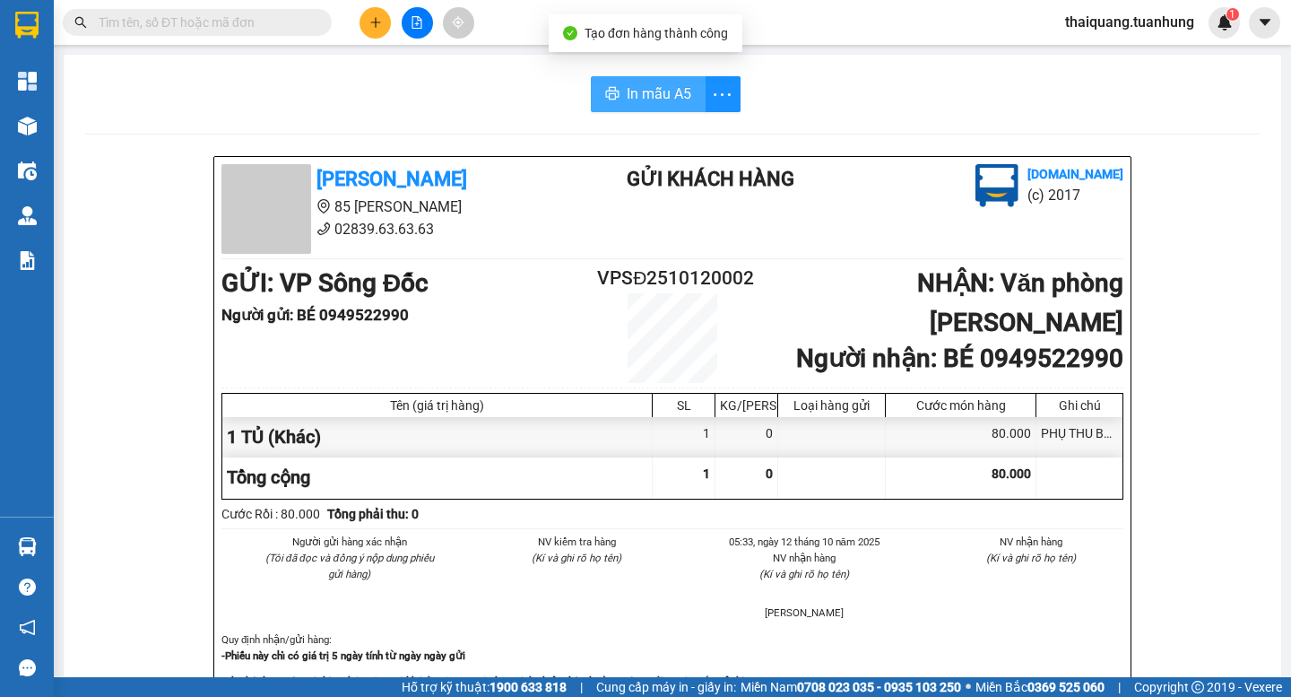
click at [627, 104] on span "In mẫu A5" at bounding box center [659, 94] width 65 height 22
drag, startPoint x: 611, startPoint y: 239, endPoint x: 600, endPoint y: 12, distance: 228.0
click at [610, 239] on div "[PERSON_NAME] 85 [PERSON_NAME] 02839.63.63.63 Gửi khách hàng [DOMAIN_NAME] (c) …" at bounding box center [672, 209] width 909 height 90
click at [129, 20] on input "text" at bounding box center [205, 23] width 212 height 20
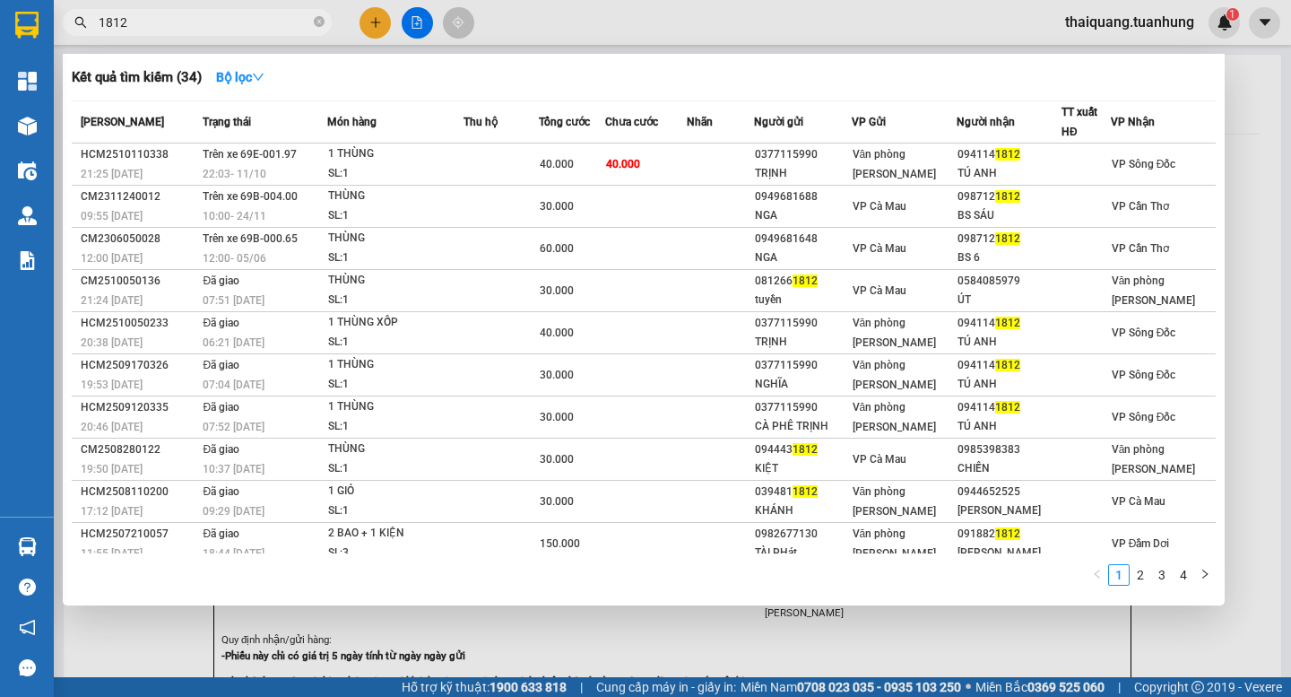
type input "1812"
drag, startPoint x: 566, startPoint y: 22, endPoint x: 452, endPoint y: 154, distance: 174.2
click at [565, 22] on div at bounding box center [645, 348] width 1291 height 697
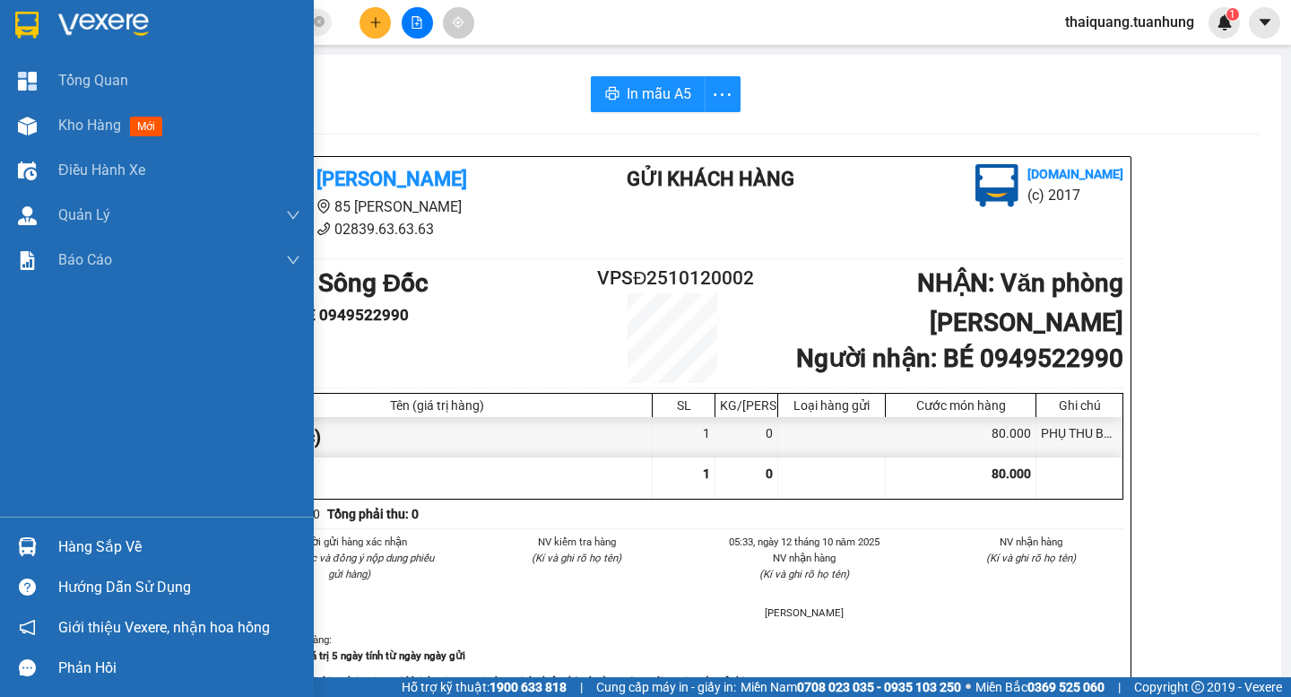
drag, startPoint x: 74, startPoint y: 549, endPoint x: 91, endPoint y: 549, distance: 17.0
click at [75, 551] on div "Hàng sắp về" at bounding box center [179, 547] width 242 height 27
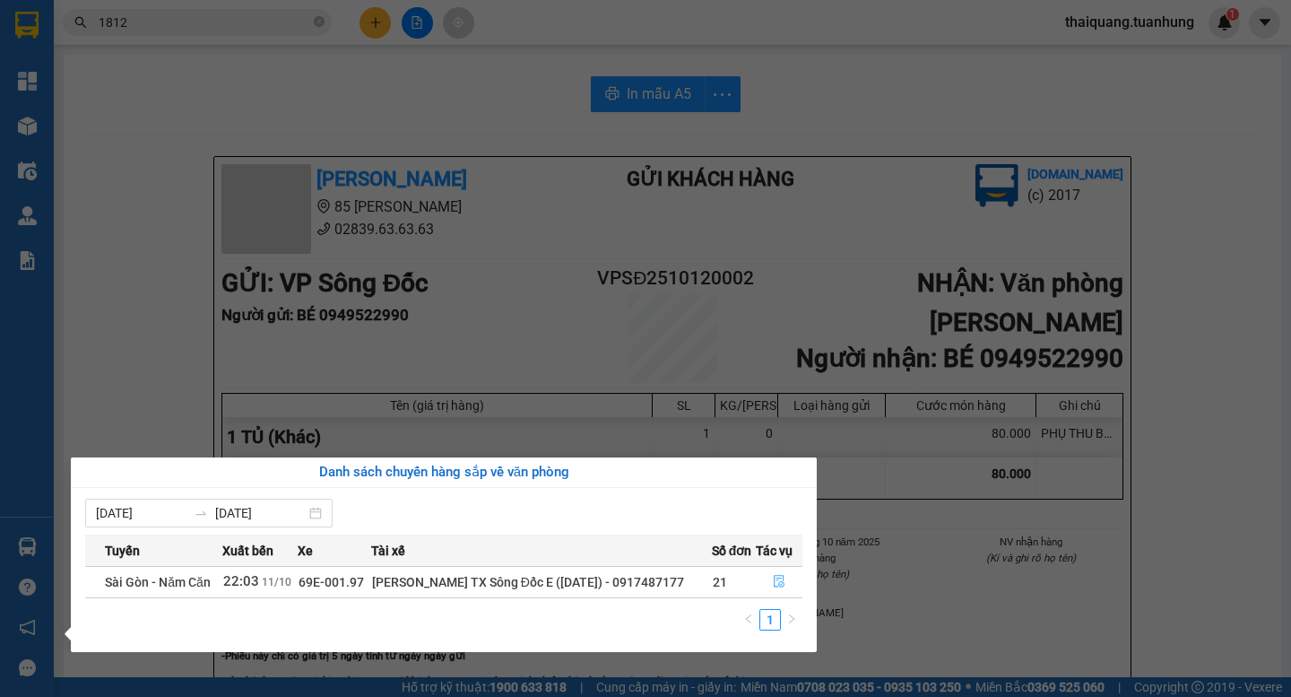
click at [786, 571] on button "button" at bounding box center [779, 582] width 45 height 29
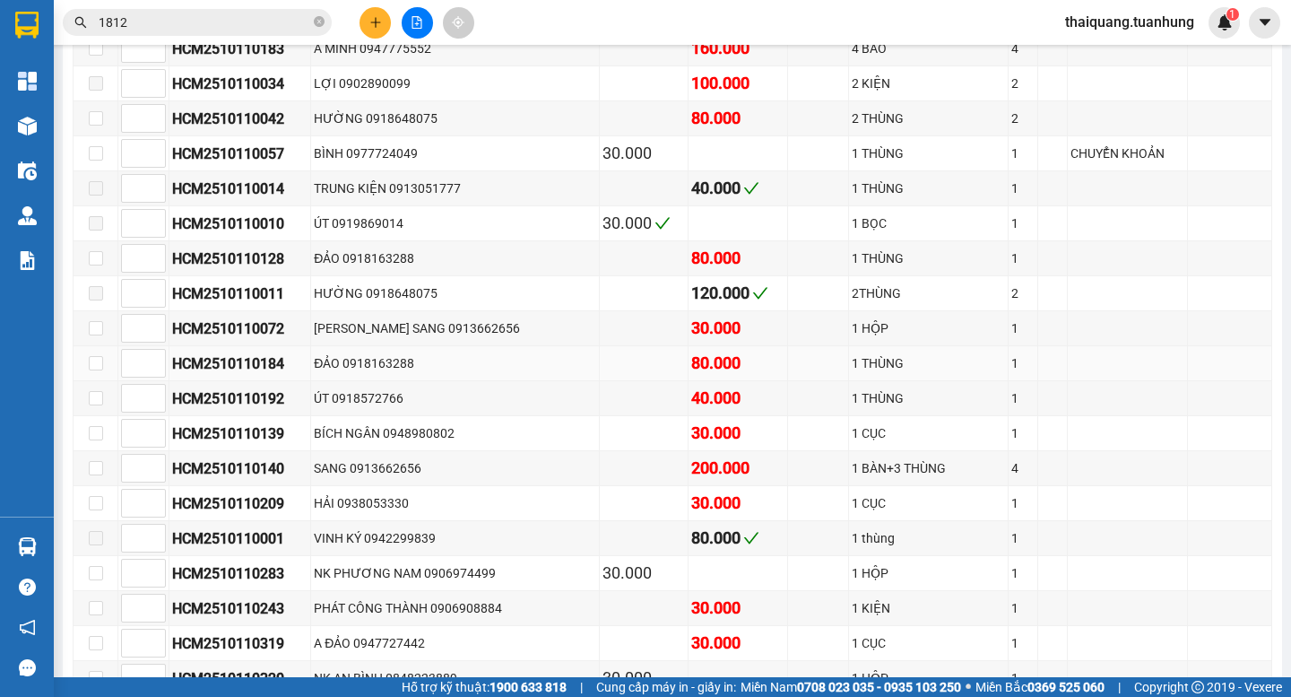
scroll to position [8859, 0]
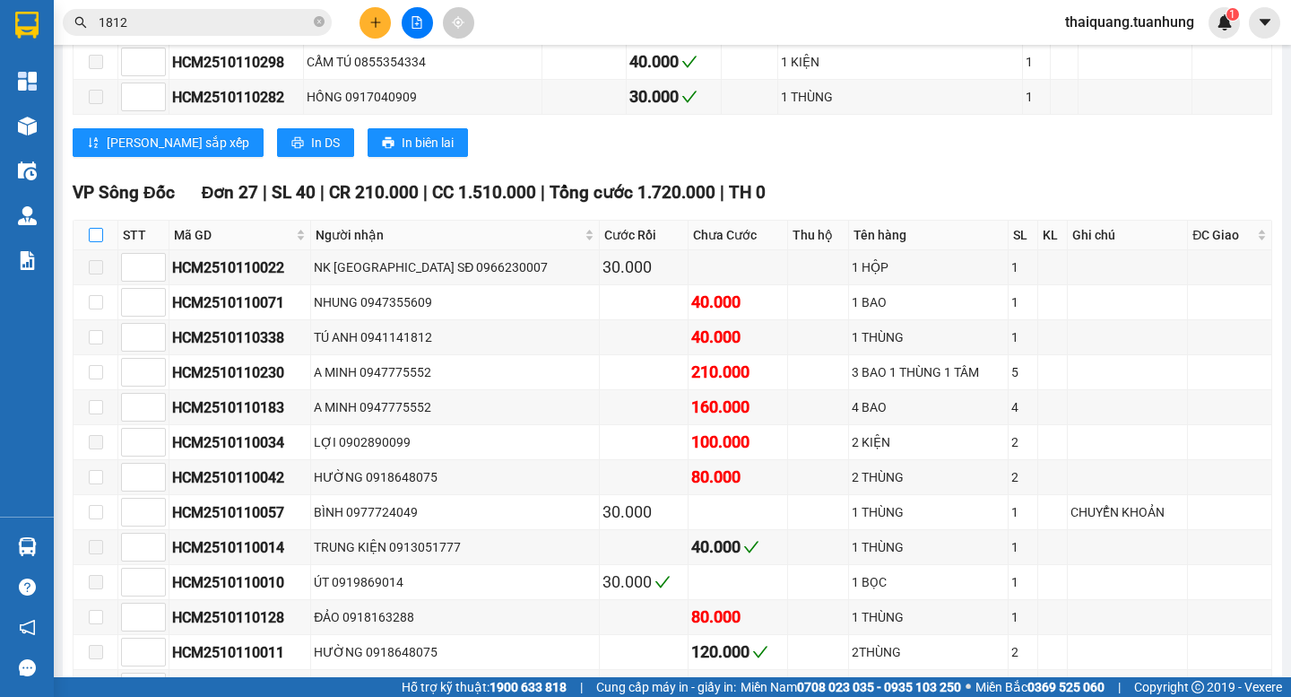
click at [95, 242] on input "checkbox" at bounding box center [96, 235] width 14 height 14
checkbox input "true"
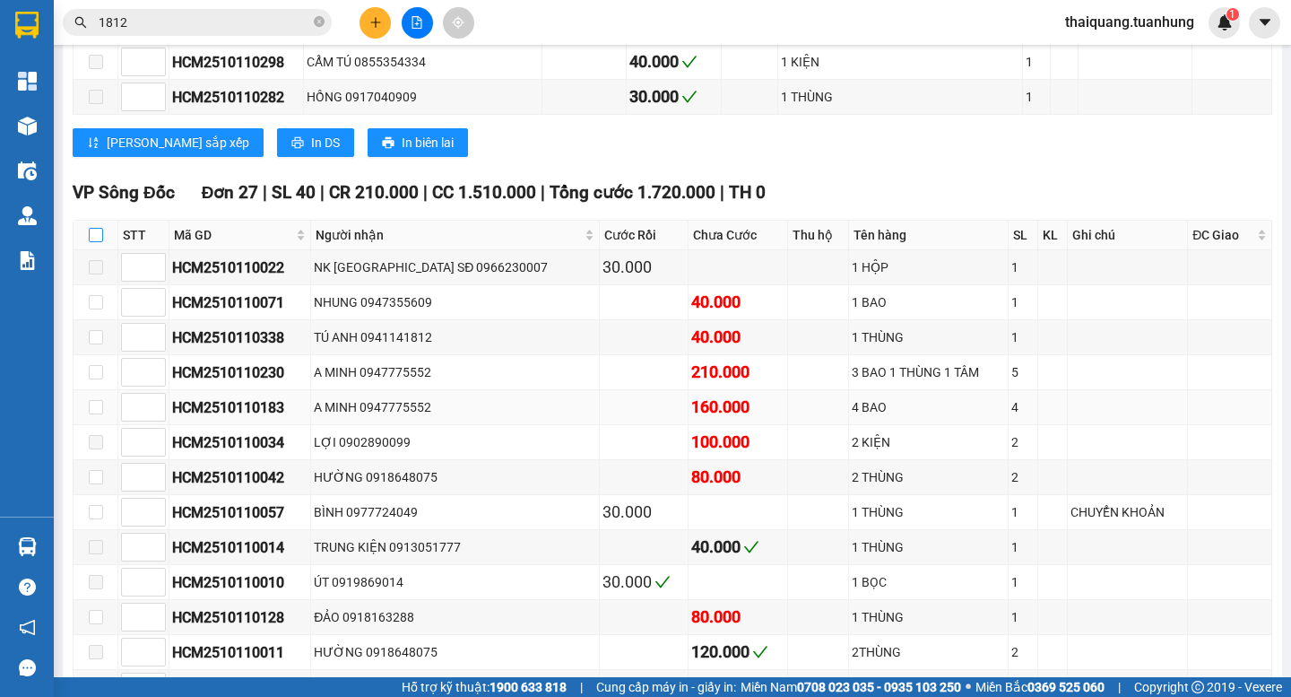
checkbox input "true"
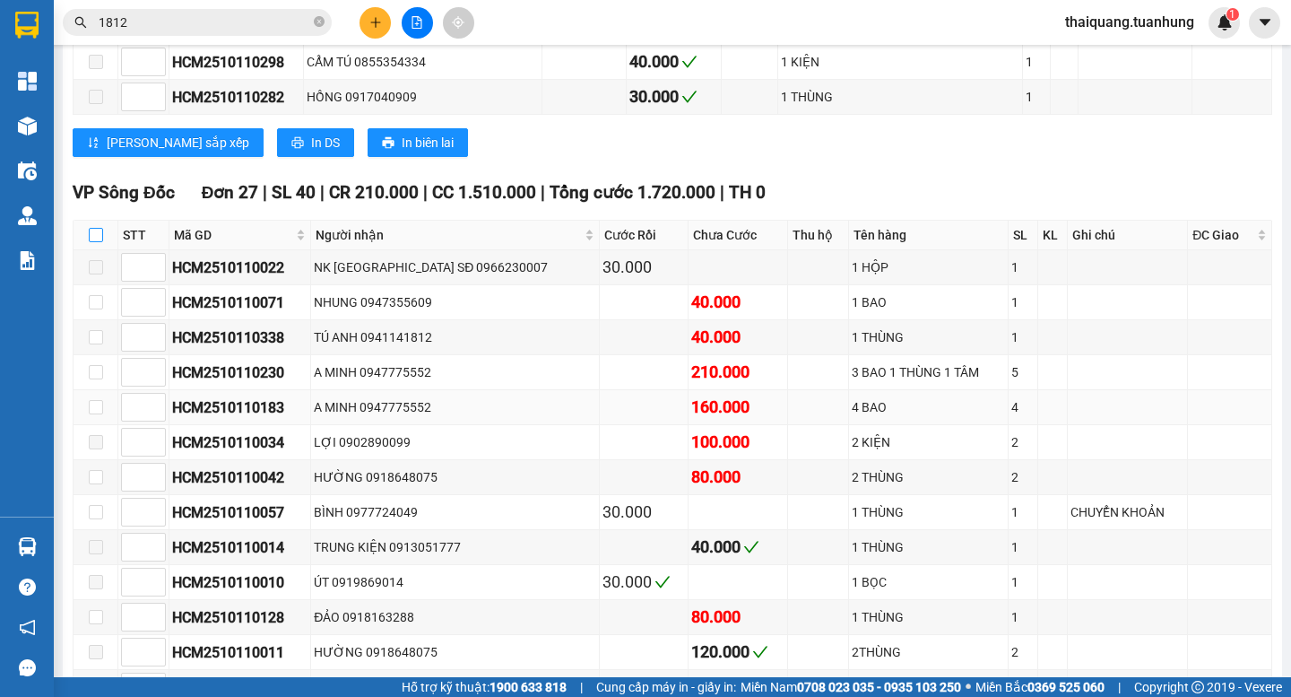
checkbox input "true"
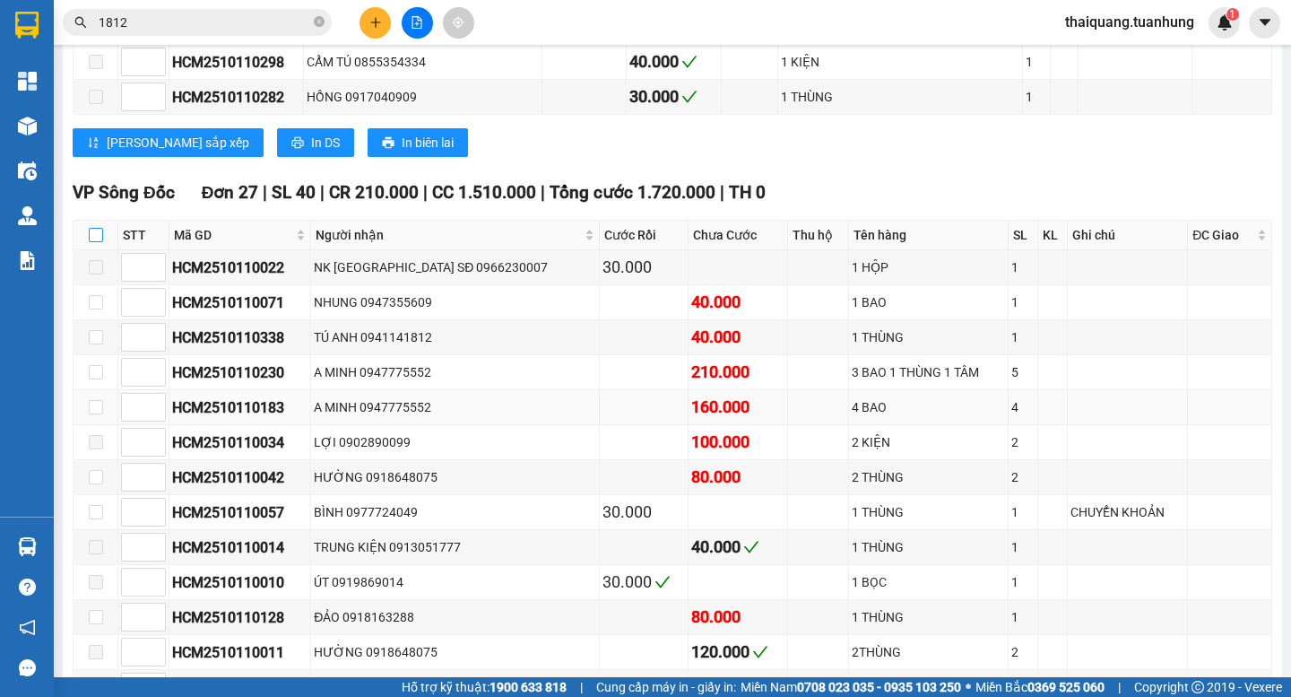
checkbox input "true"
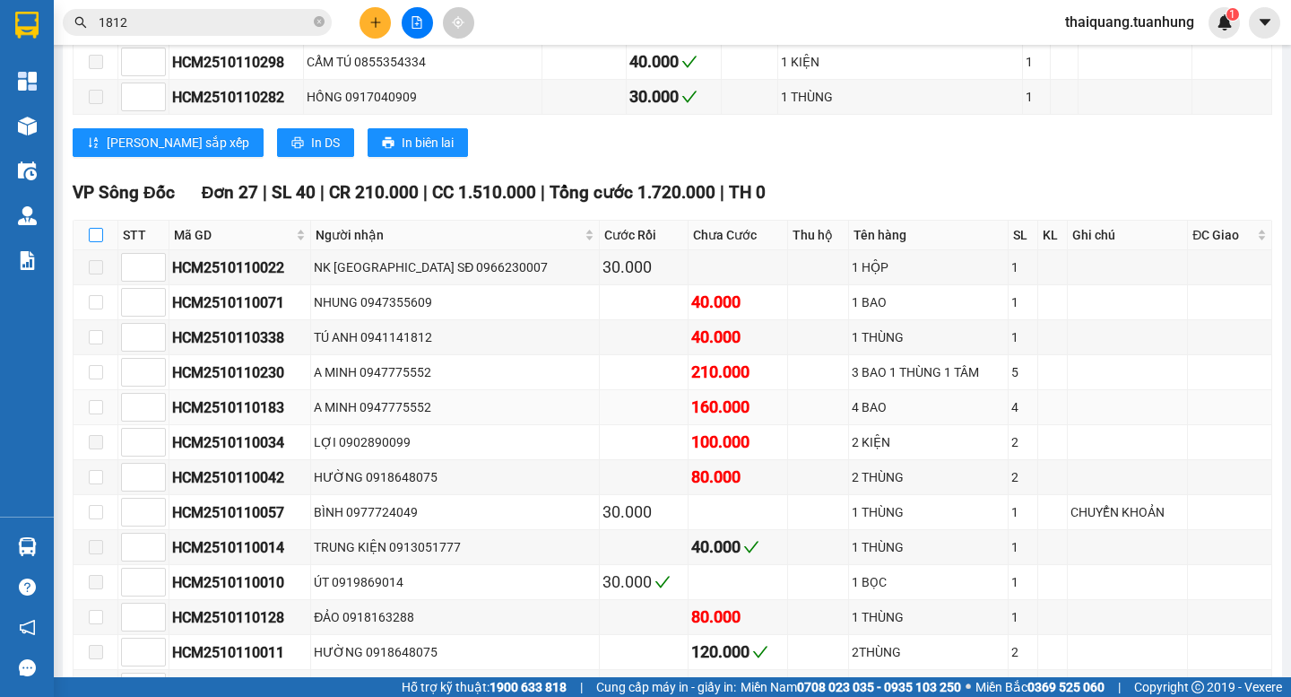
checkbox input "true"
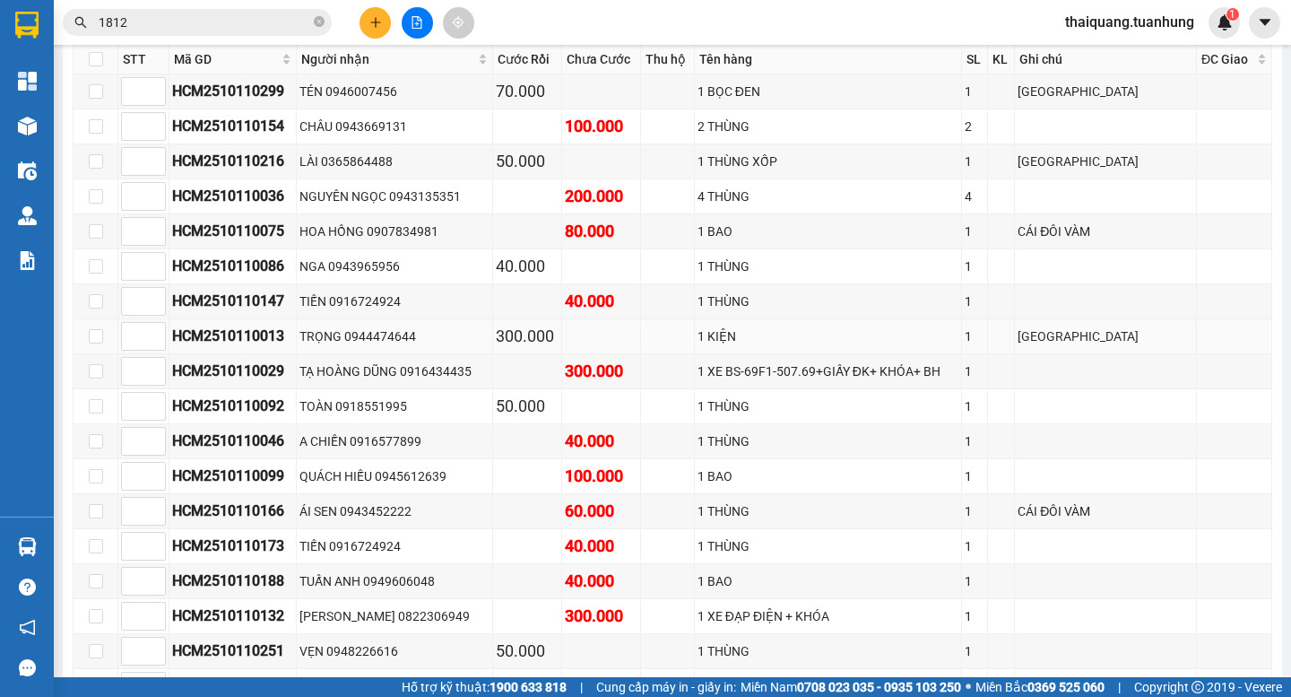
scroll to position [9756, 0]
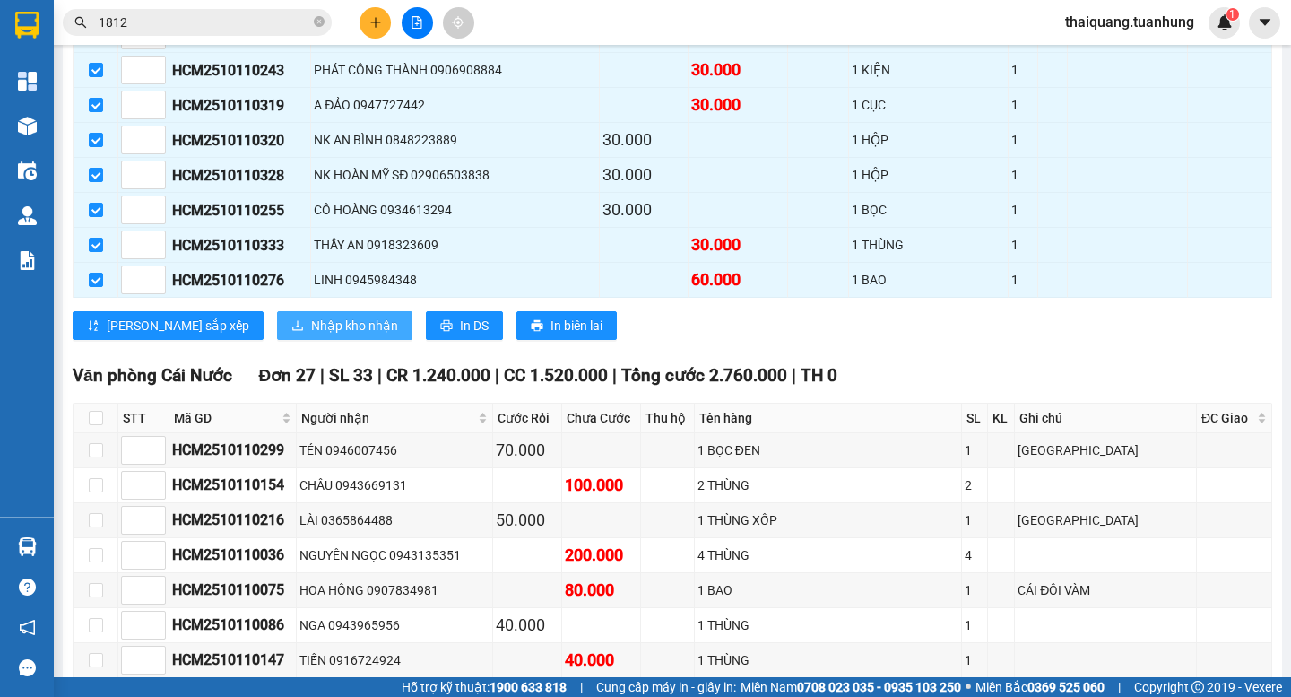
click at [311, 335] on span "Nhập kho nhận" at bounding box center [354, 326] width 87 height 20
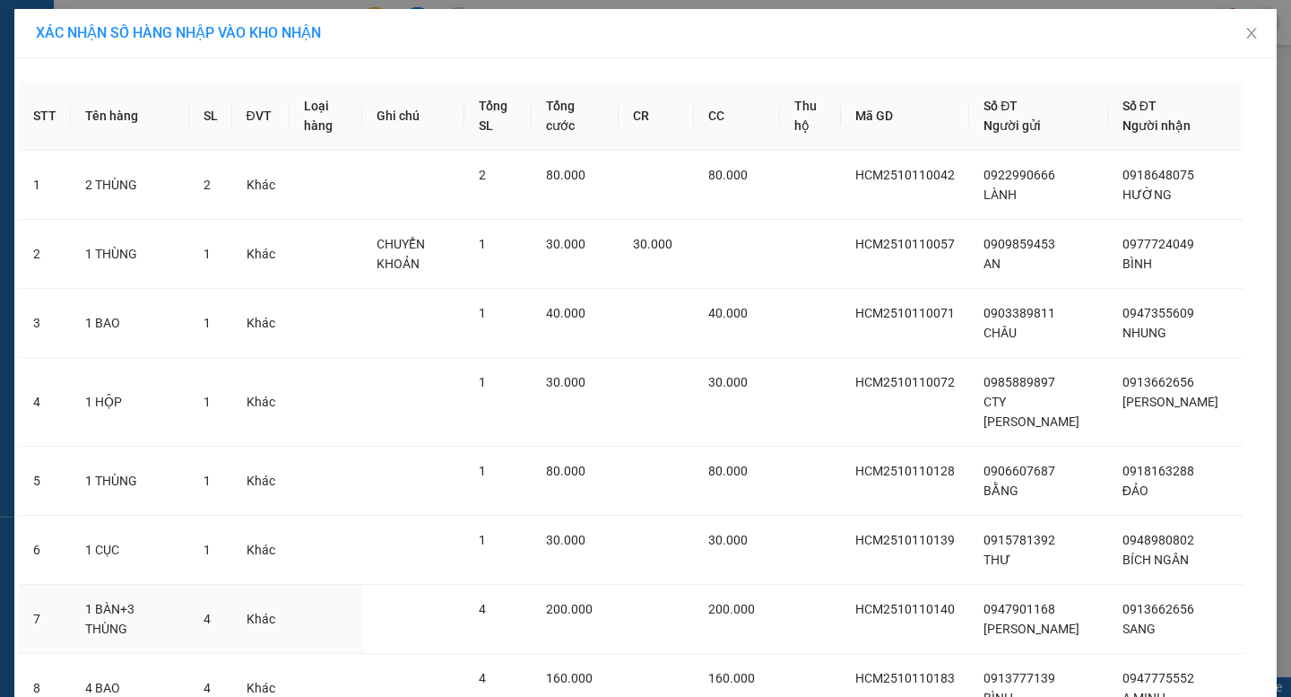
scroll to position [1114, 0]
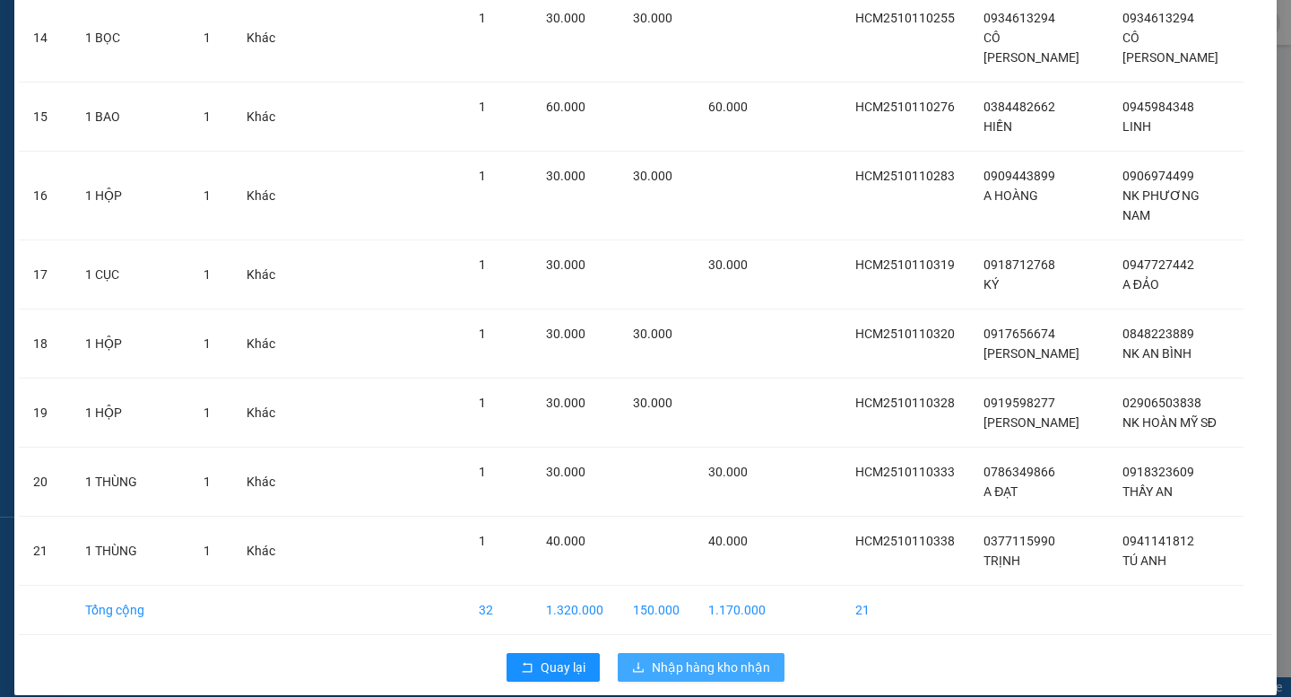
click at [728, 657] on span "Nhập hàng kho nhận" at bounding box center [711, 667] width 118 height 20
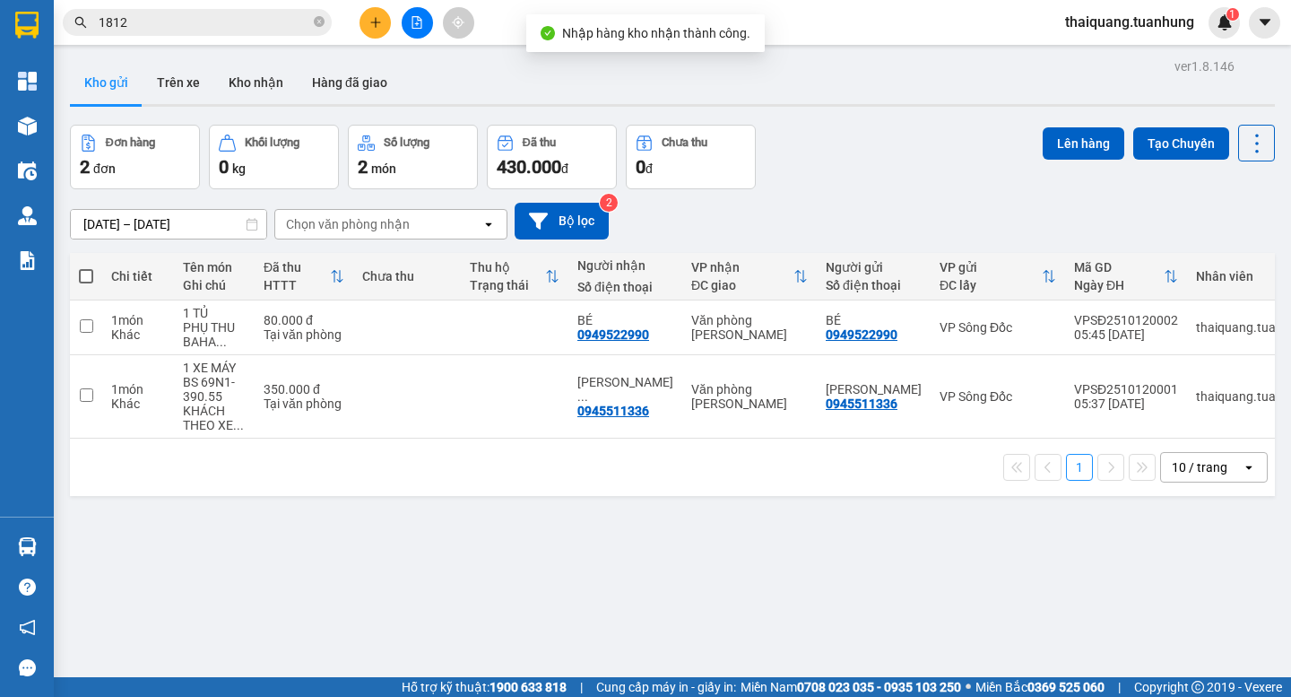
click at [882, 126] on div "Đơn hàng 2 đơn Khối lượng 0 kg Số lượng 2 món Đã thu 430.000 đ Chưa thu 0 đ Lên…" at bounding box center [672, 157] width 1205 height 65
click at [586, 547] on div "ver 1.8.146 Kho gửi Trên xe Kho nhận Hàng đã giao Đơn hàng 2 đơn Khối lượng 0 k…" at bounding box center [673, 402] width 1220 height 697
click at [79, 272] on span at bounding box center [86, 276] width 14 height 14
click at [86, 267] on input "checkbox" at bounding box center [86, 267] width 0 height 0
checkbox input "true"
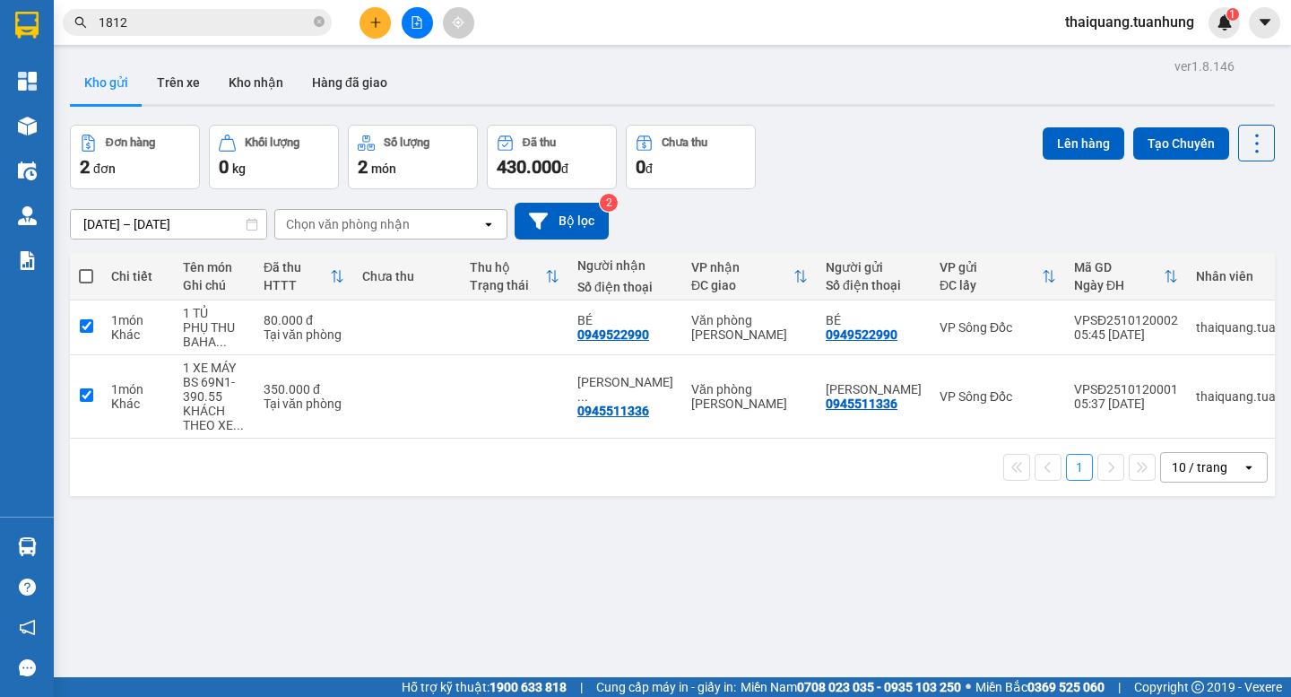
checkbox input "true"
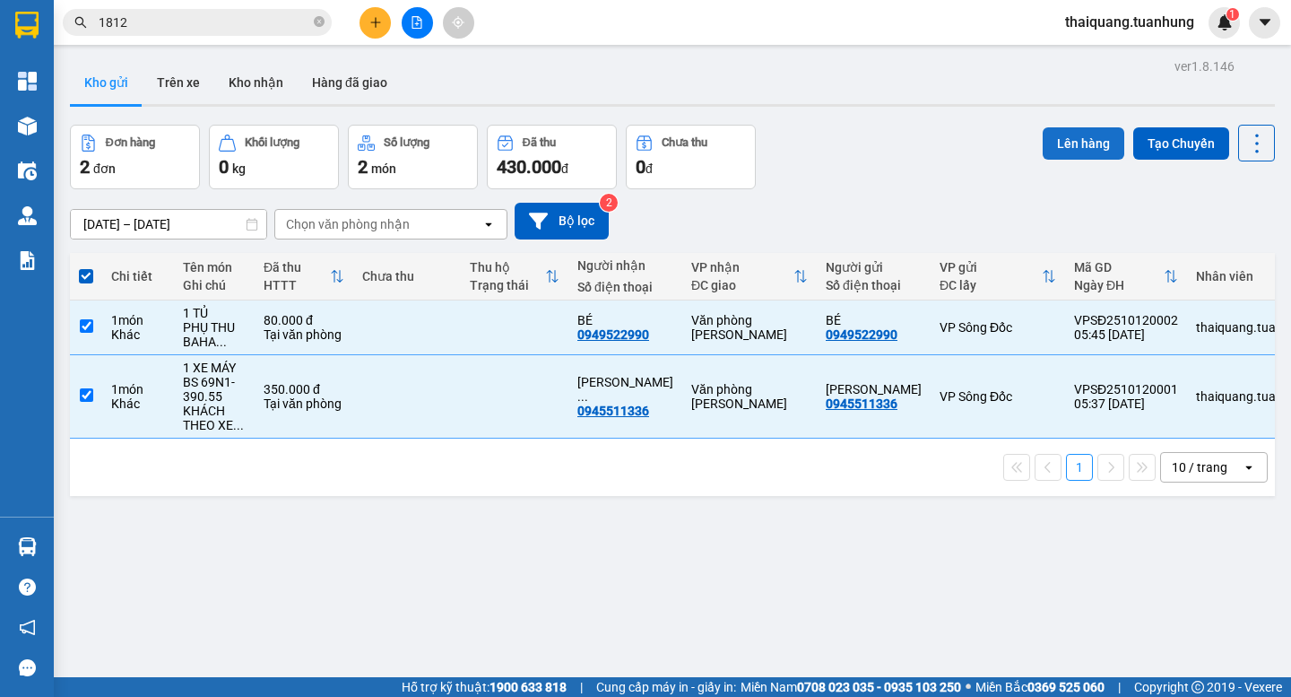
click at [1084, 142] on button "Lên hàng" at bounding box center [1084, 143] width 82 height 32
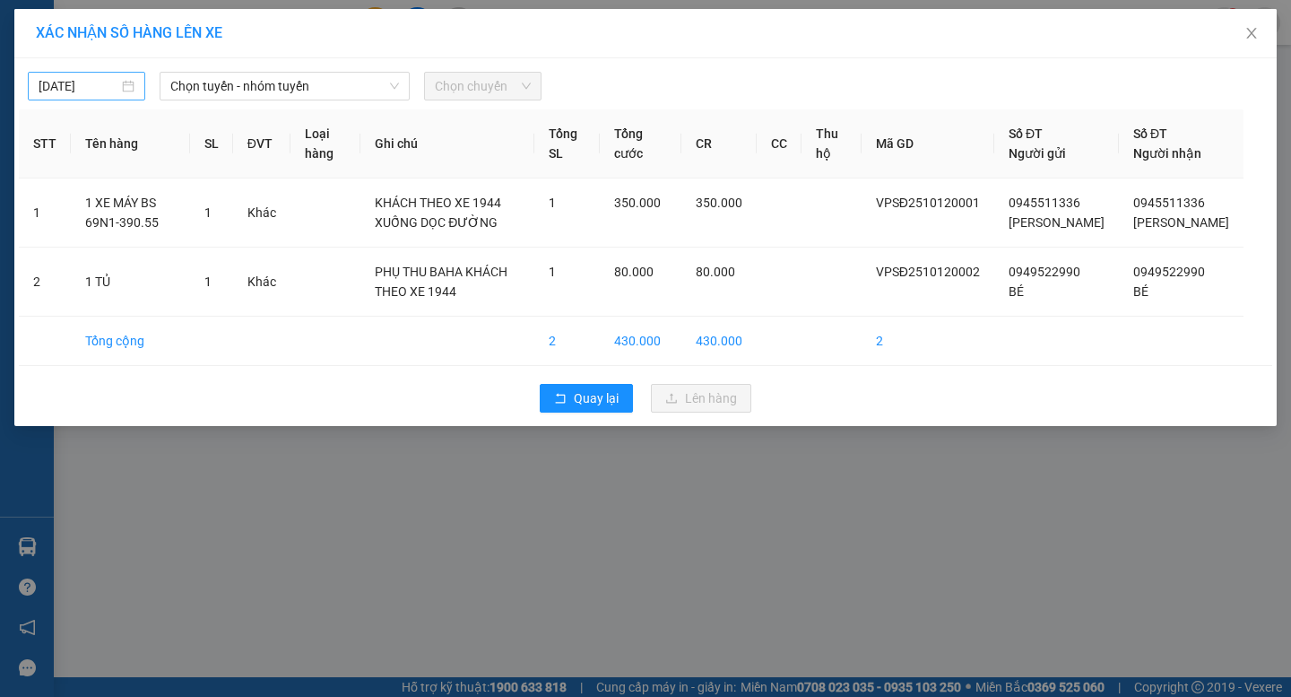
click at [82, 90] on input "[DATE]" at bounding box center [79, 86] width 80 height 20
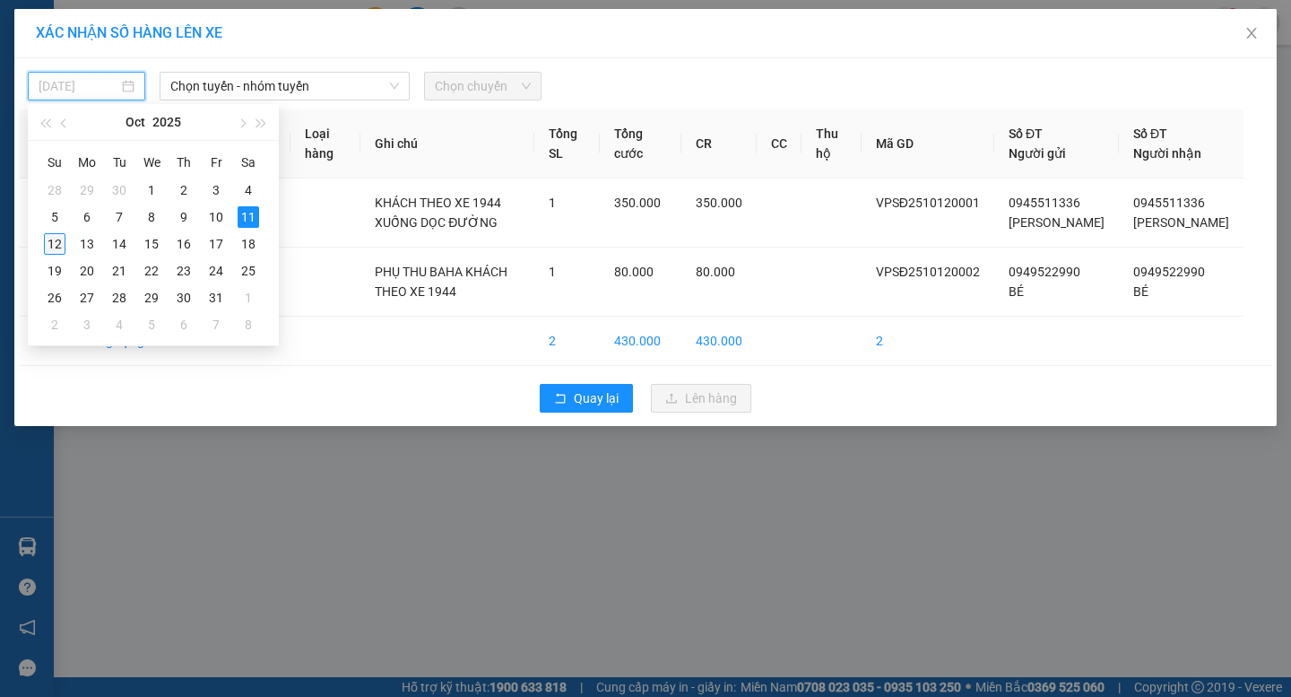
click at [52, 248] on div "12" at bounding box center [55, 244] width 22 height 22
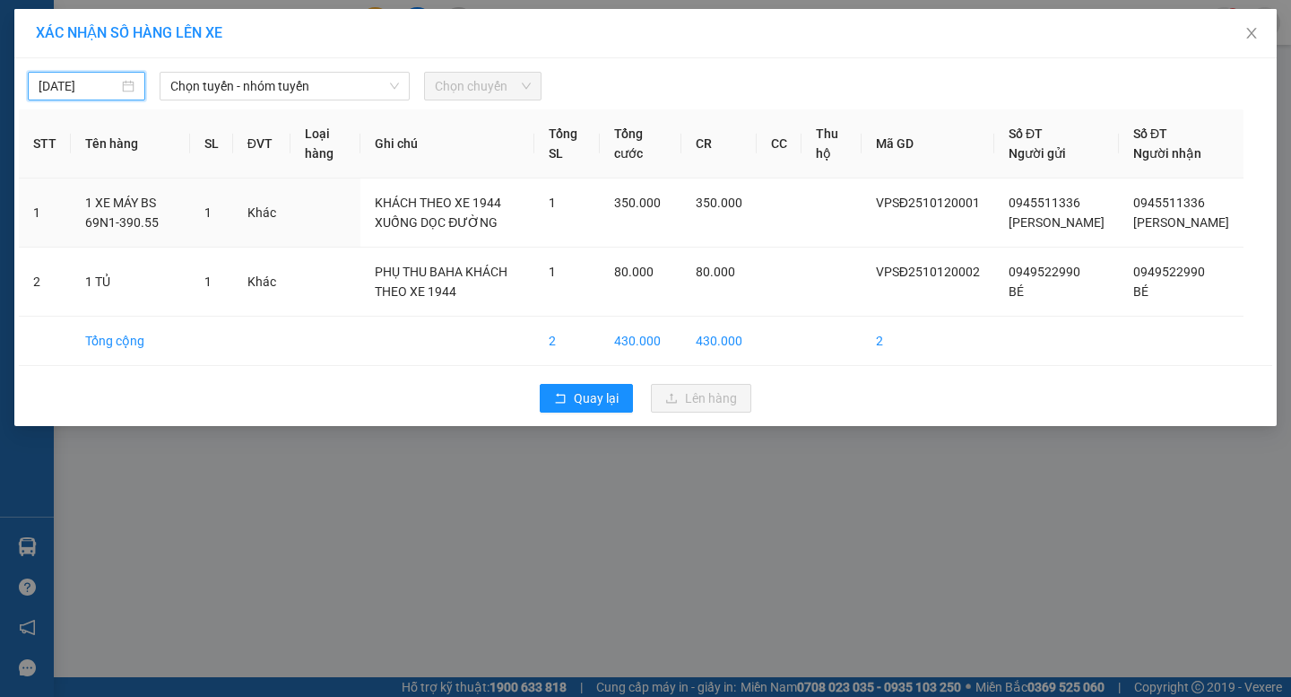
type input "[DATE]"
click at [229, 84] on span "Chọn tuyến - nhóm tuyến" at bounding box center [284, 86] width 229 height 27
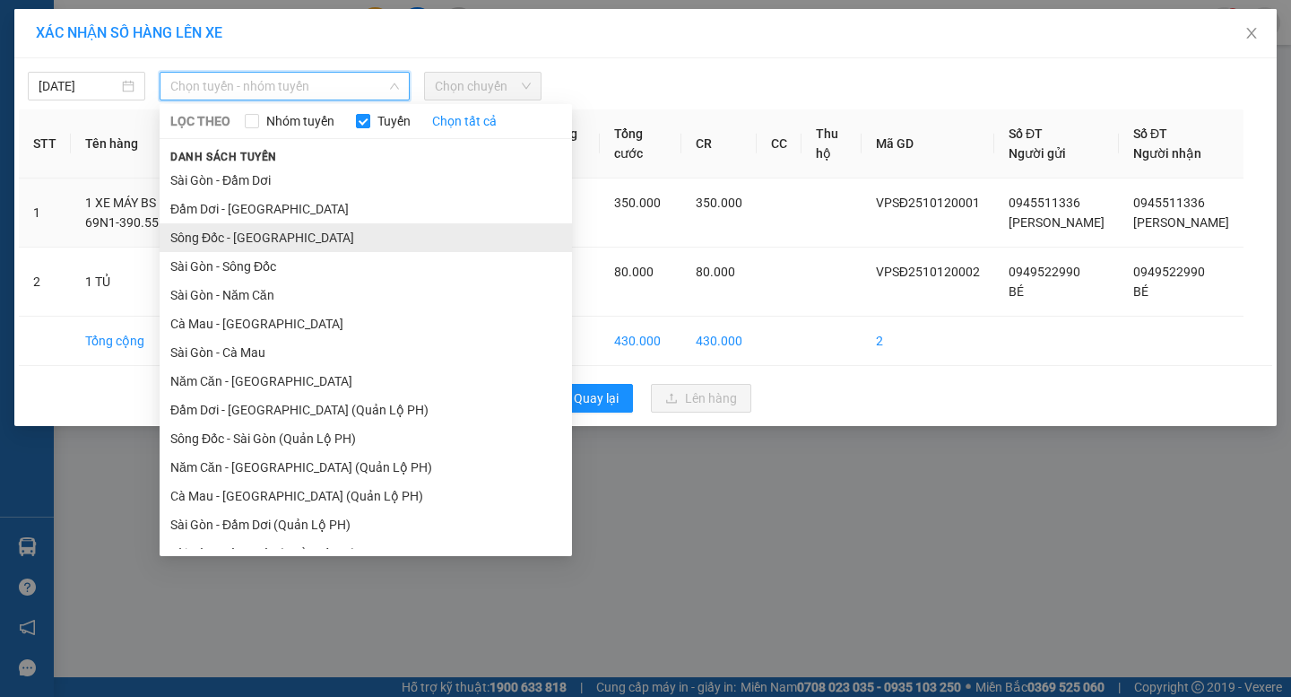
click at [213, 245] on li "Sông Đốc - [GEOGRAPHIC_DATA]" at bounding box center [366, 237] width 413 height 29
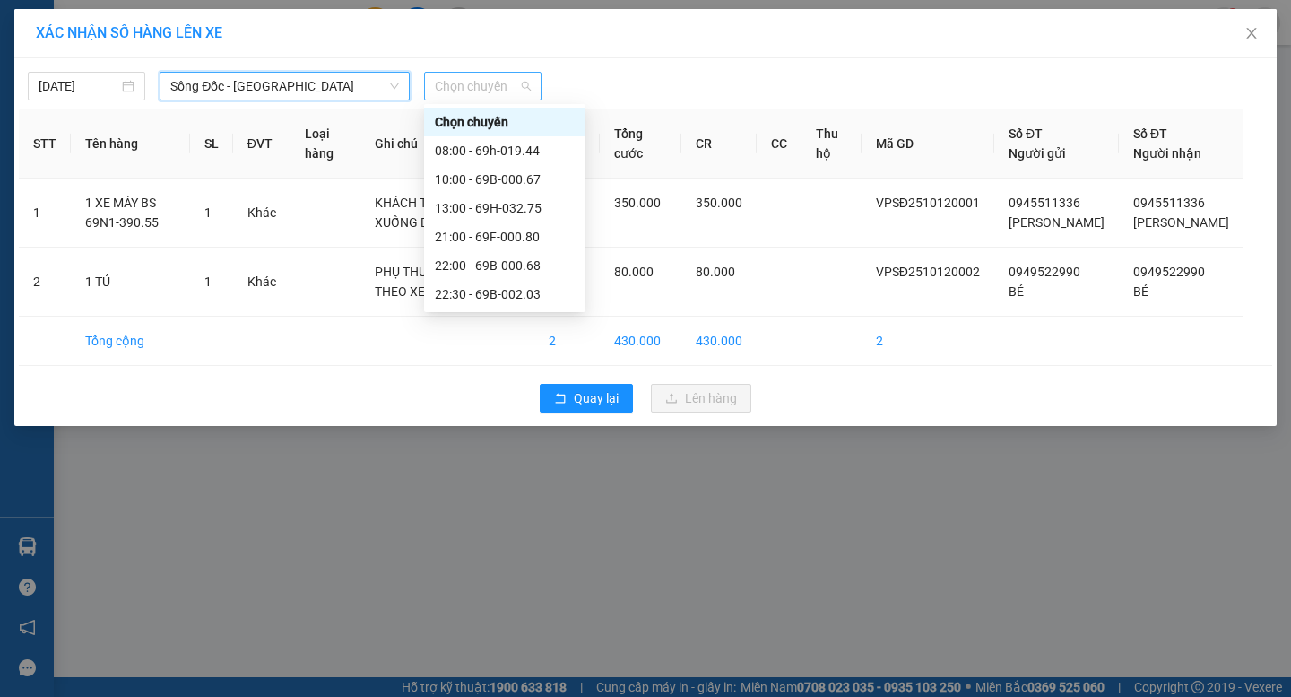
click at [487, 88] on span "Chọn chuyến" at bounding box center [483, 86] width 96 height 27
click at [501, 153] on div "08:00 - 69h-019.44" at bounding box center [505, 151] width 140 height 20
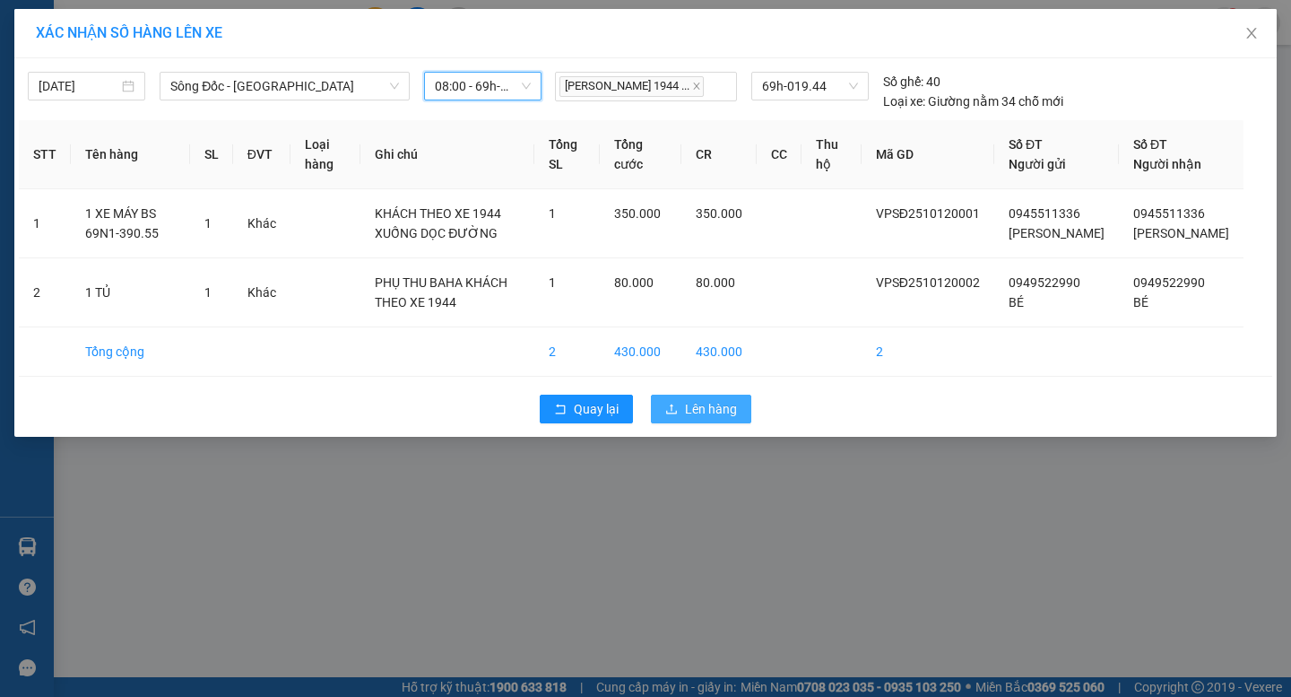
click at [697, 419] on span "Lên hàng" at bounding box center [711, 409] width 52 height 20
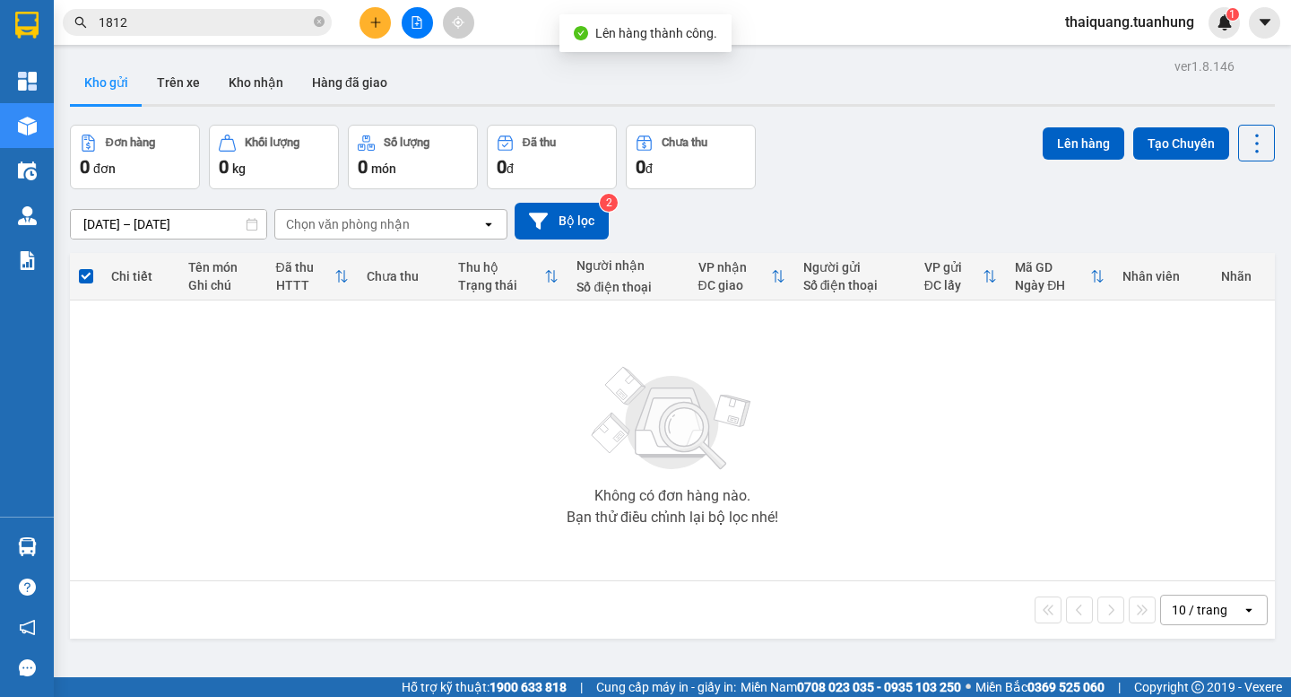
click at [882, 144] on div "Đơn hàng 0 đơn Khối lượng 0 kg Số lượng 0 món Đã thu 0 đ Chưa thu 0 đ Lên hàng …" at bounding box center [672, 157] width 1205 height 65
click at [275, 79] on button "Kho nhận" at bounding box center [255, 82] width 83 height 43
